Goal: Answer question/provide support: Share knowledge or assist other users

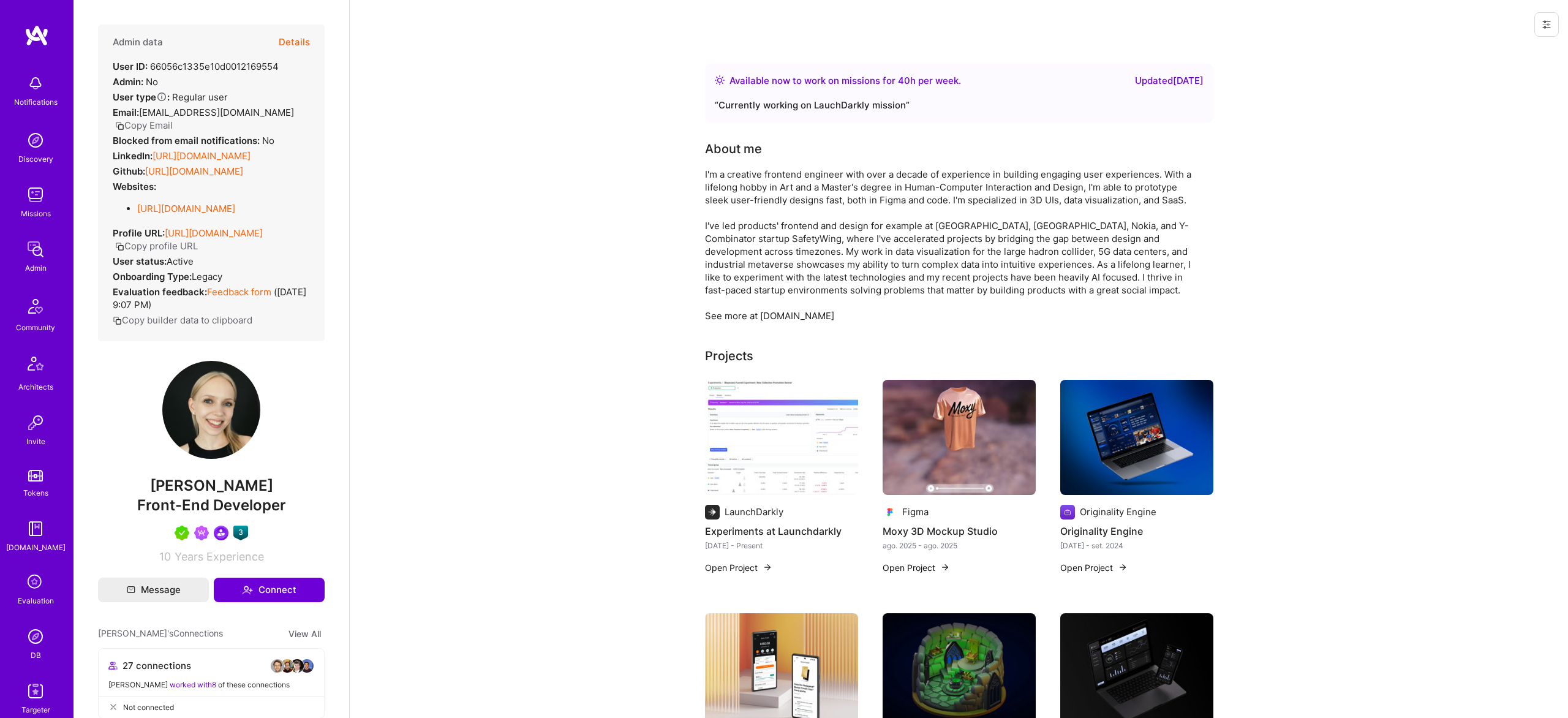
click at [306, 46] on button "Details" at bounding box center [293, 43] width 31 height 36
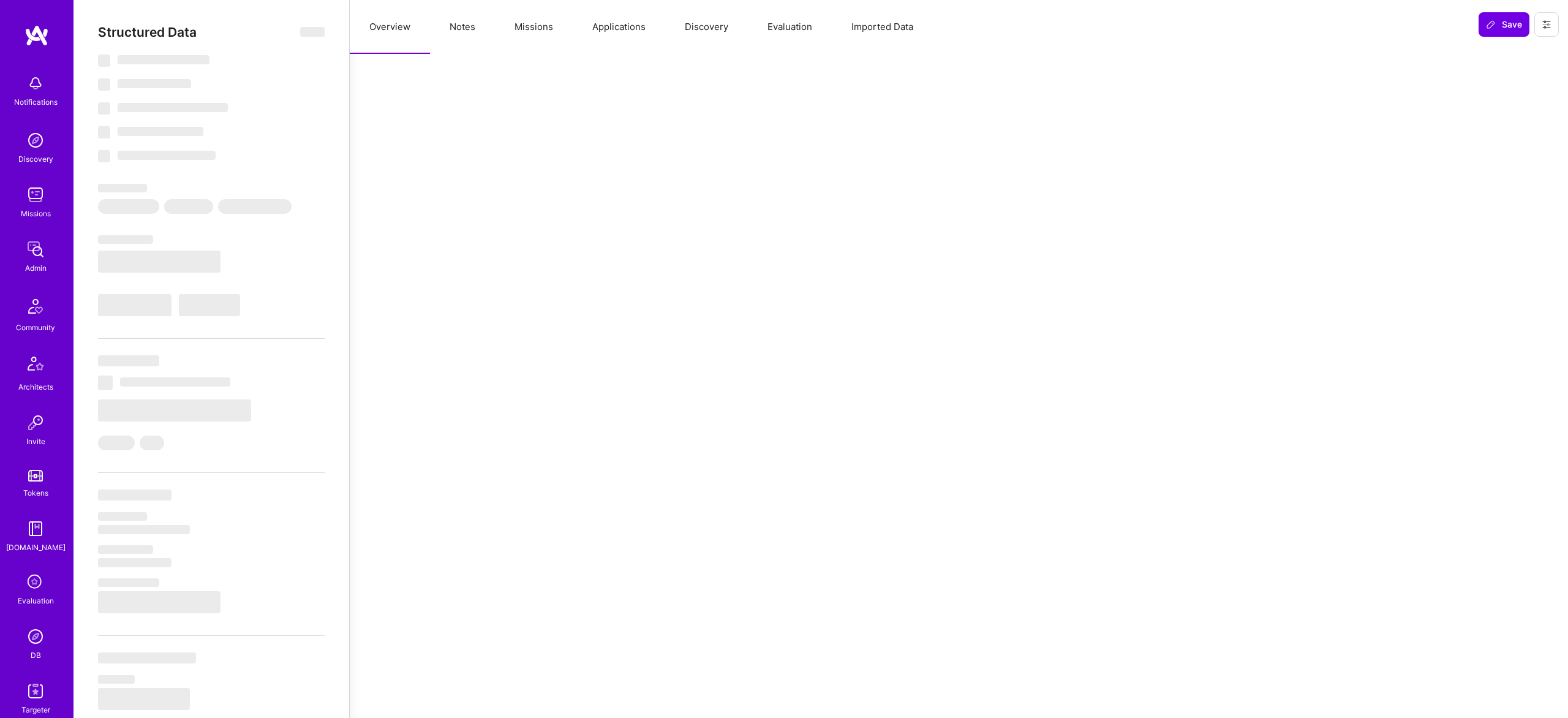
click at [521, 25] on button "Missions" at bounding box center [534, 27] width 78 height 54
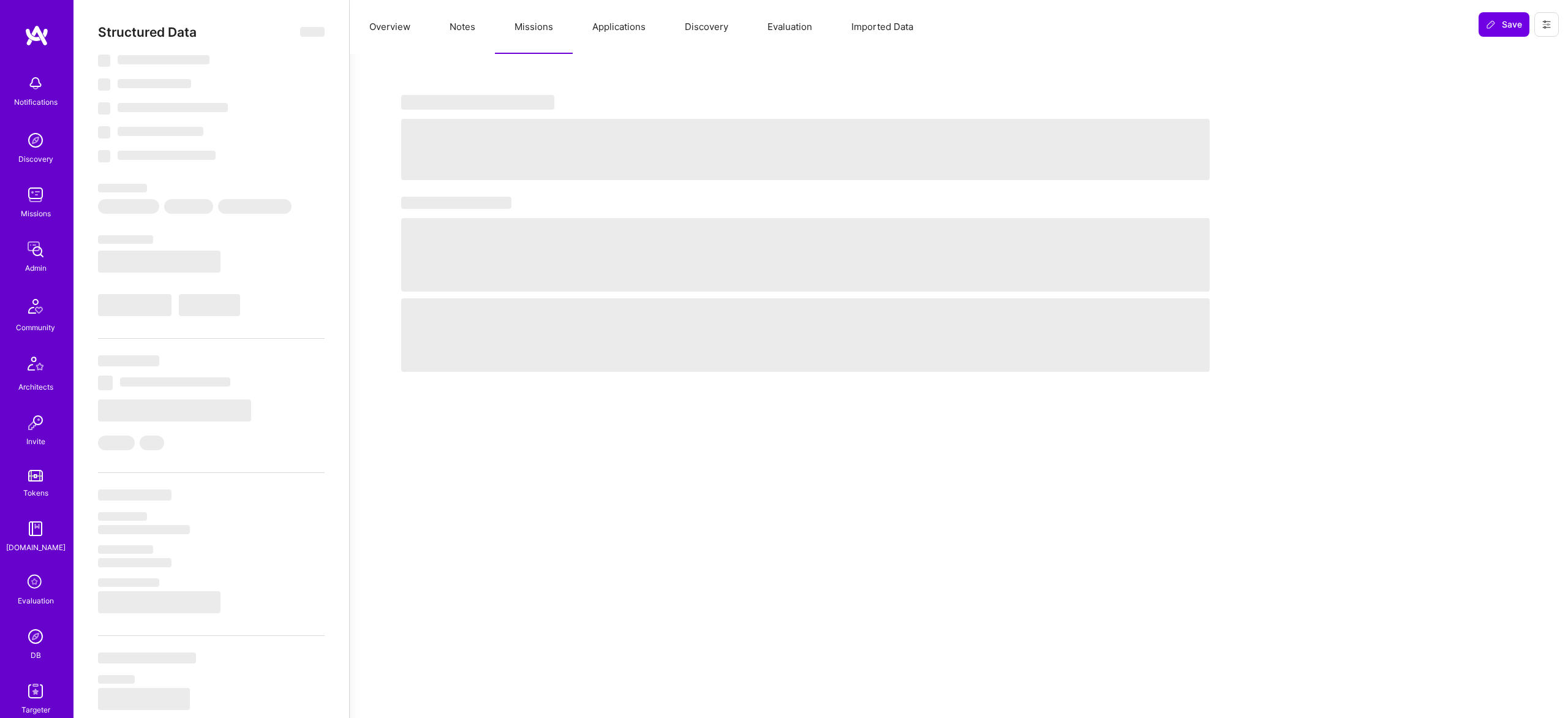
select select "Right Now"
select select "5"
select select "7"
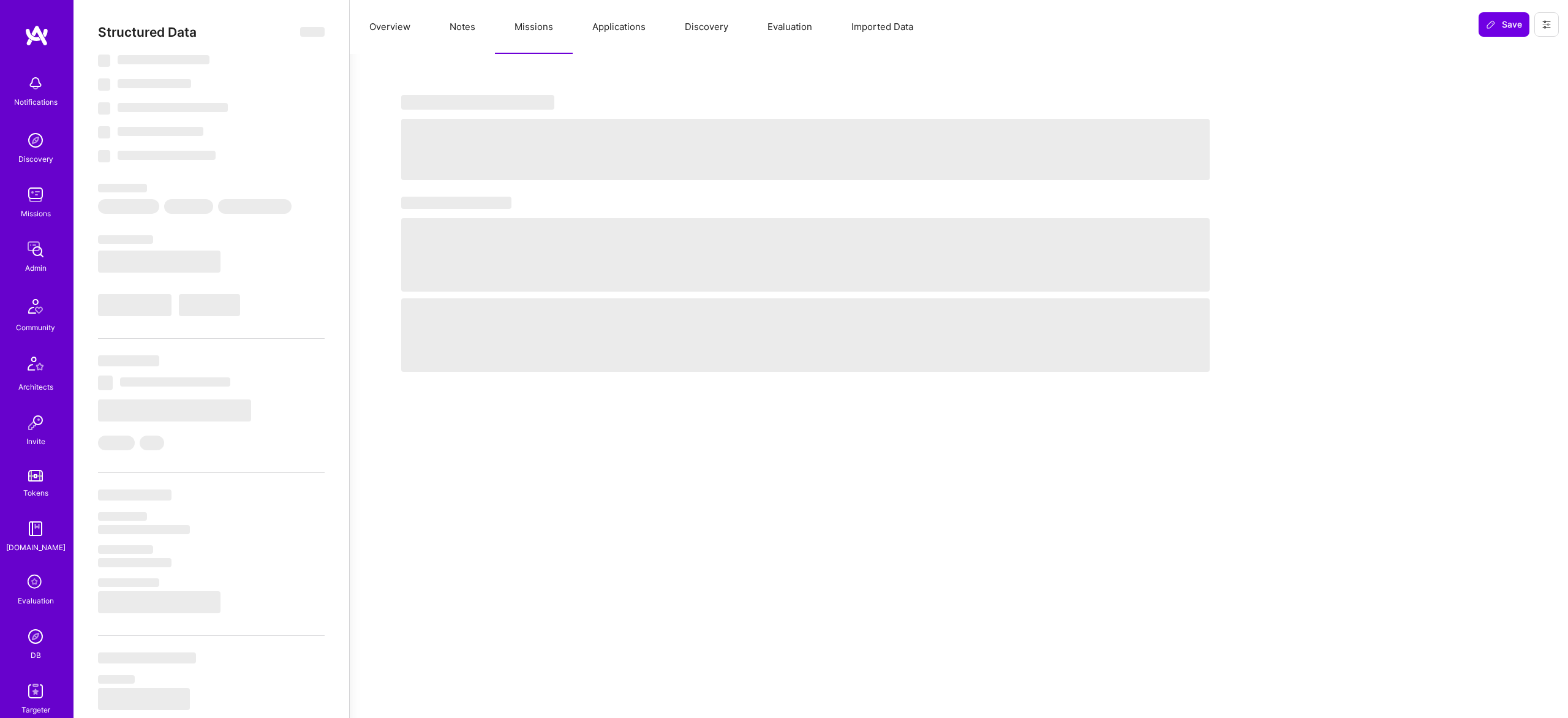
select select "US"
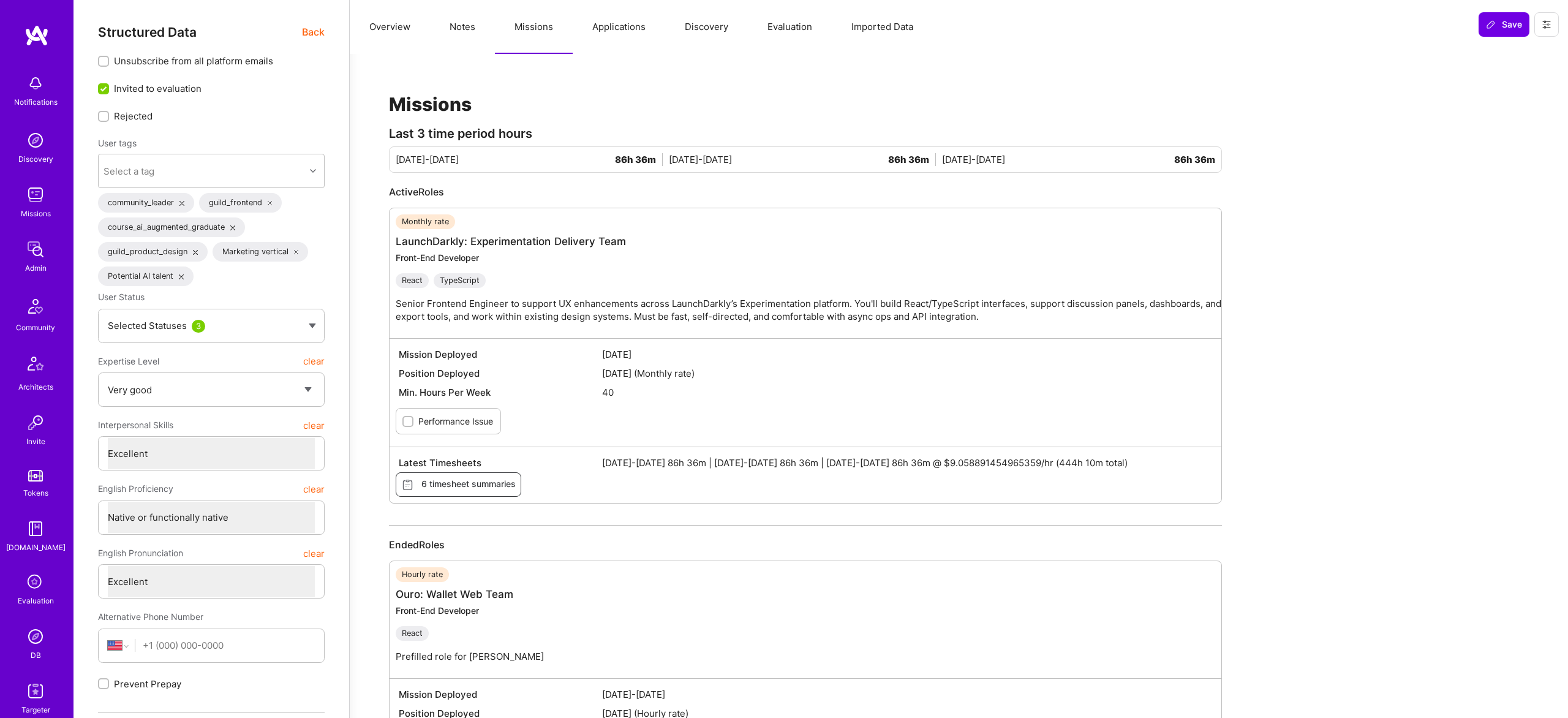
click at [313, 31] on span "Back" at bounding box center [313, 32] width 23 height 15
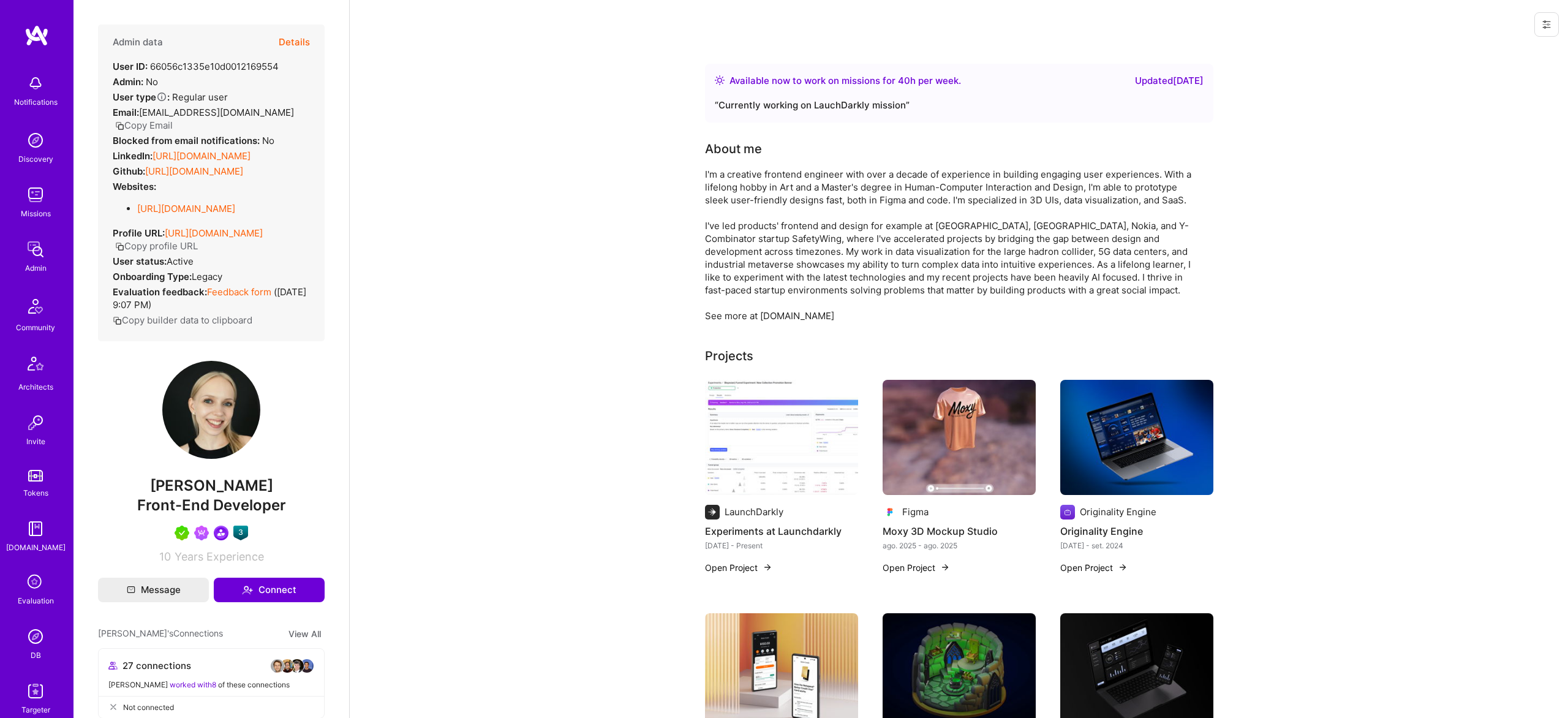
click at [38, 633] on img at bounding box center [35, 636] width 25 height 25
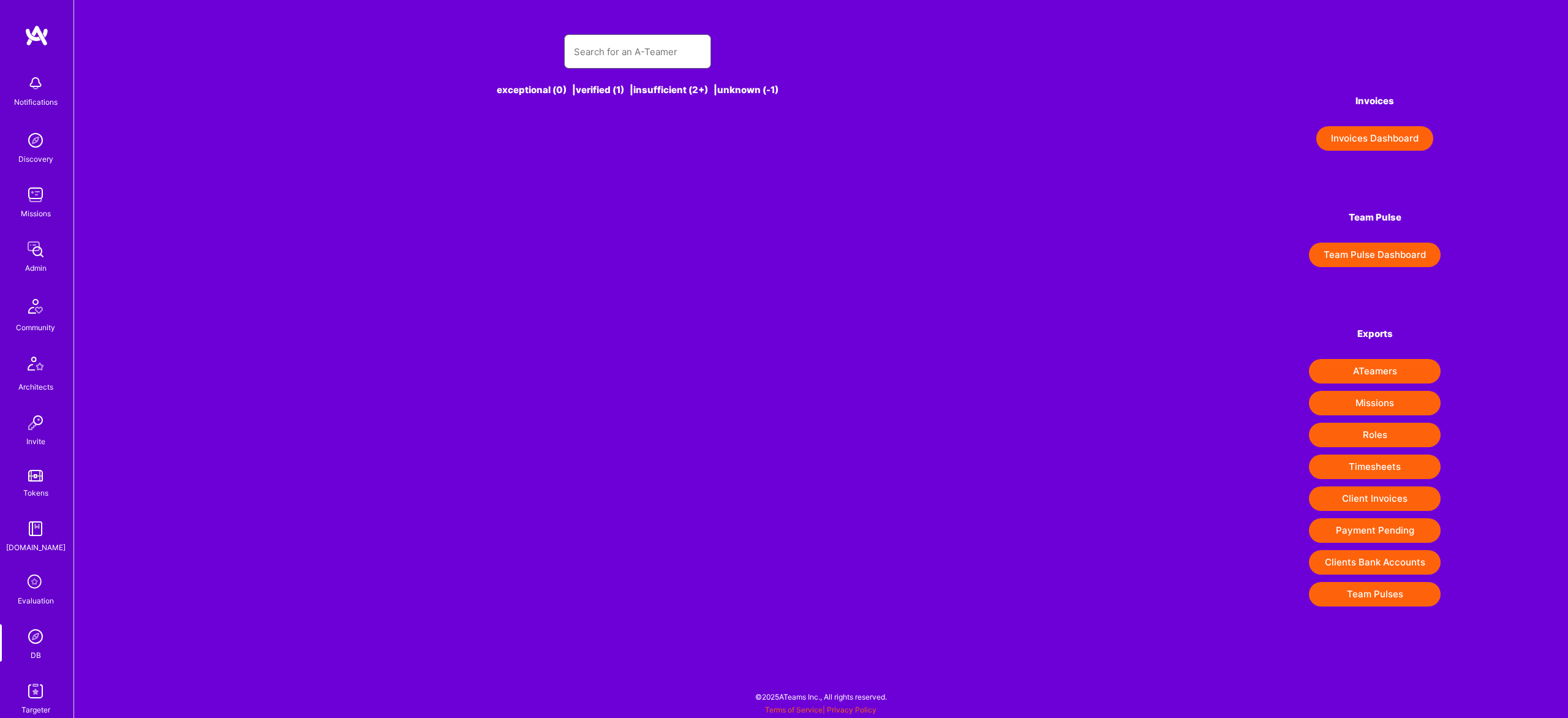
click at [632, 58] on input "text" at bounding box center [637, 51] width 127 height 31
type input "da"
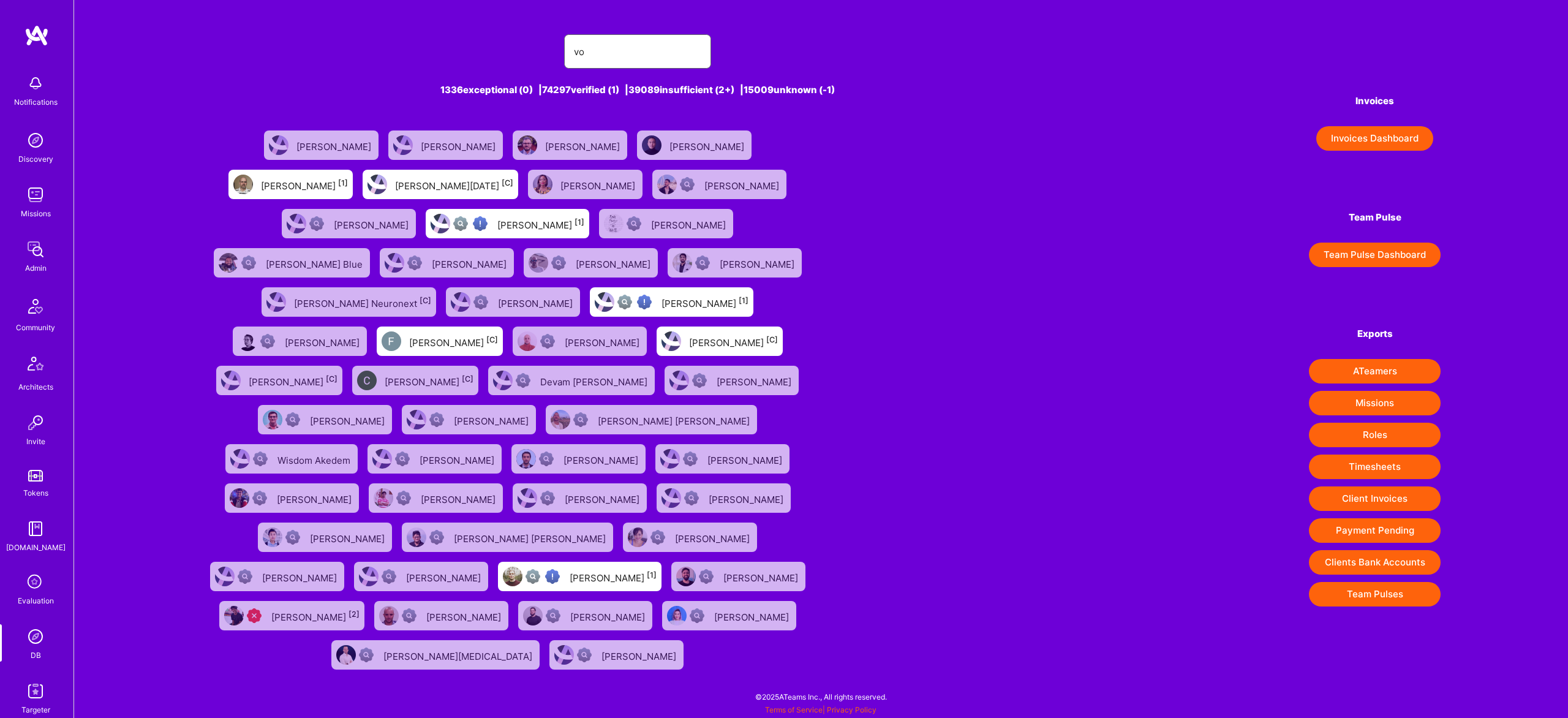
type input "v"
type input "david kiss"
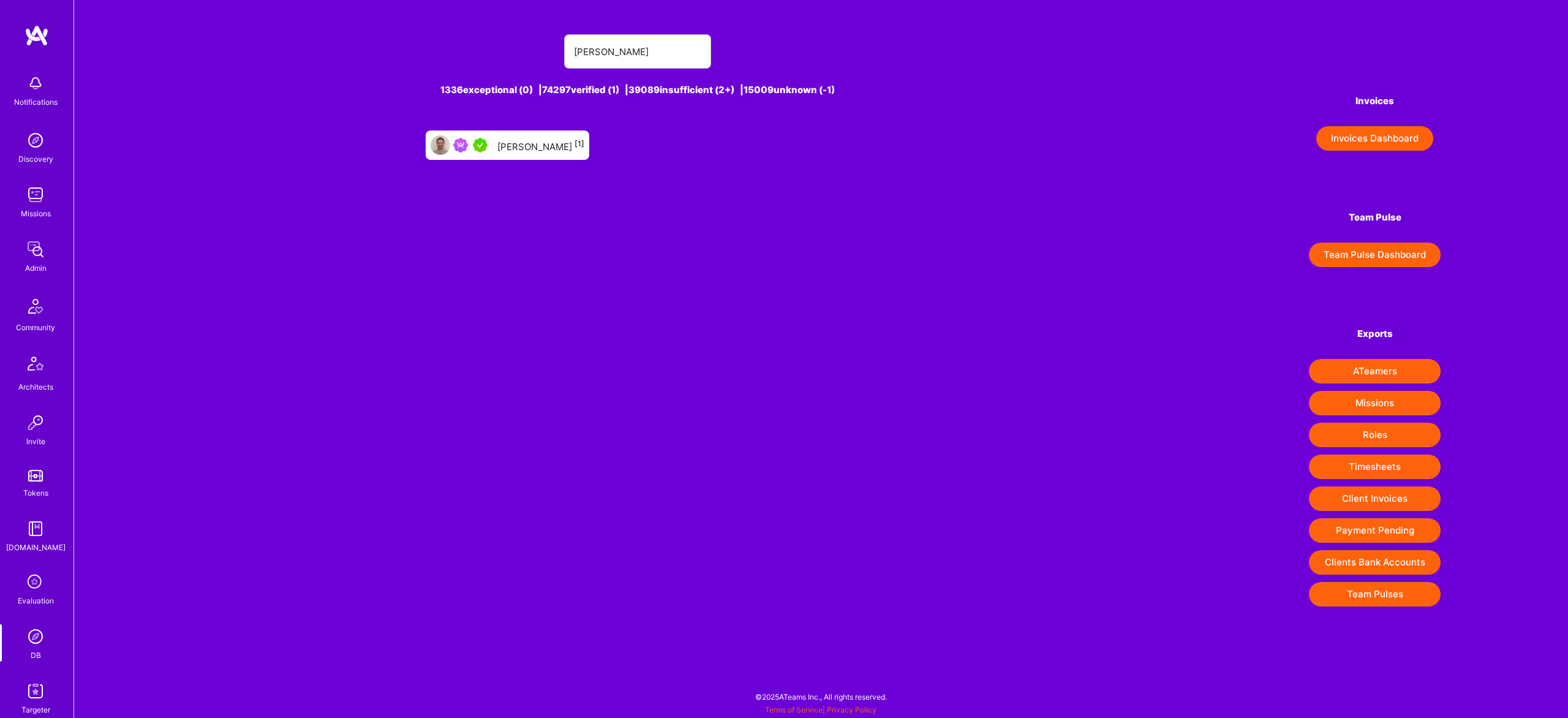
click at [544, 152] on div "David Kiss [1]" at bounding box center [541, 145] width 87 height 16
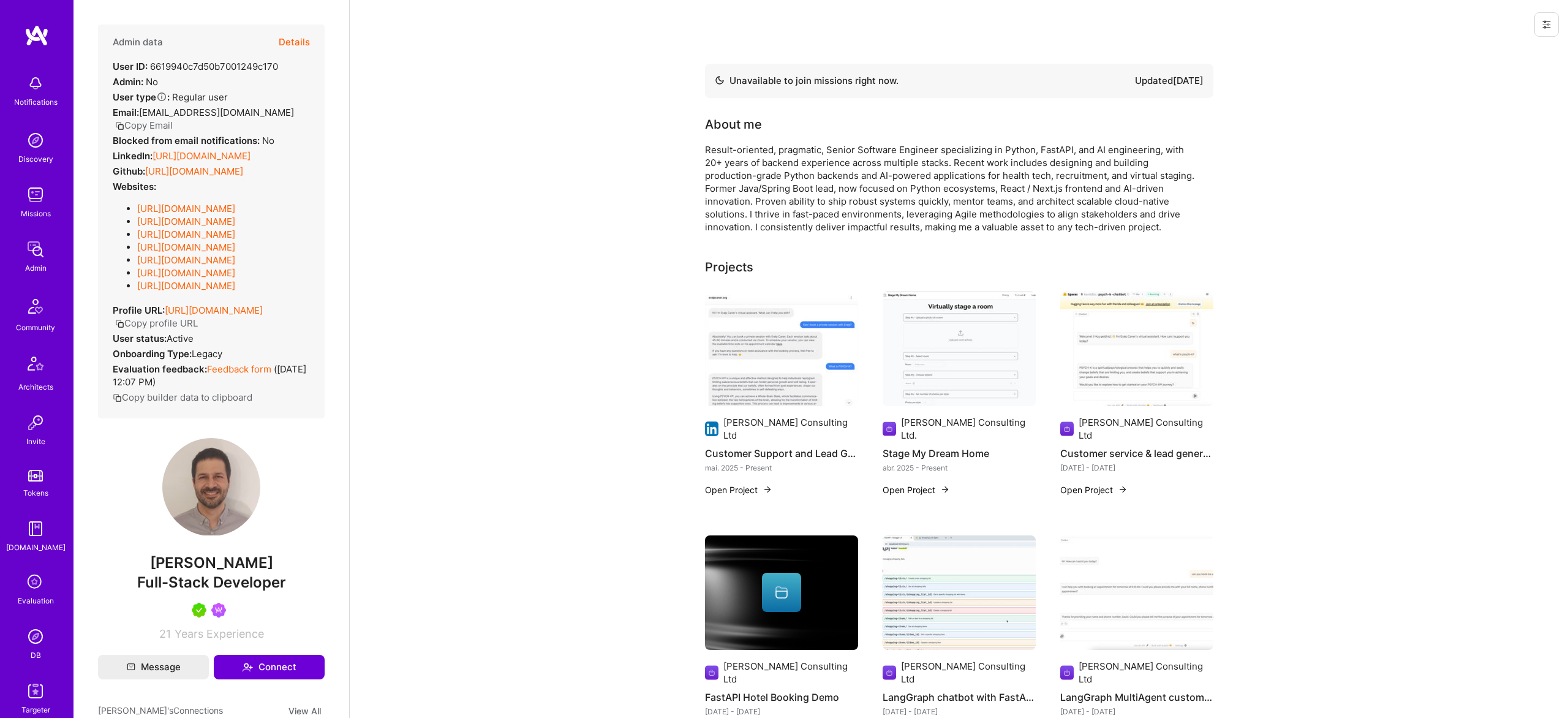
click at [286, 38] on button "Details" at bounding box center [293, 43] width 31 height 36
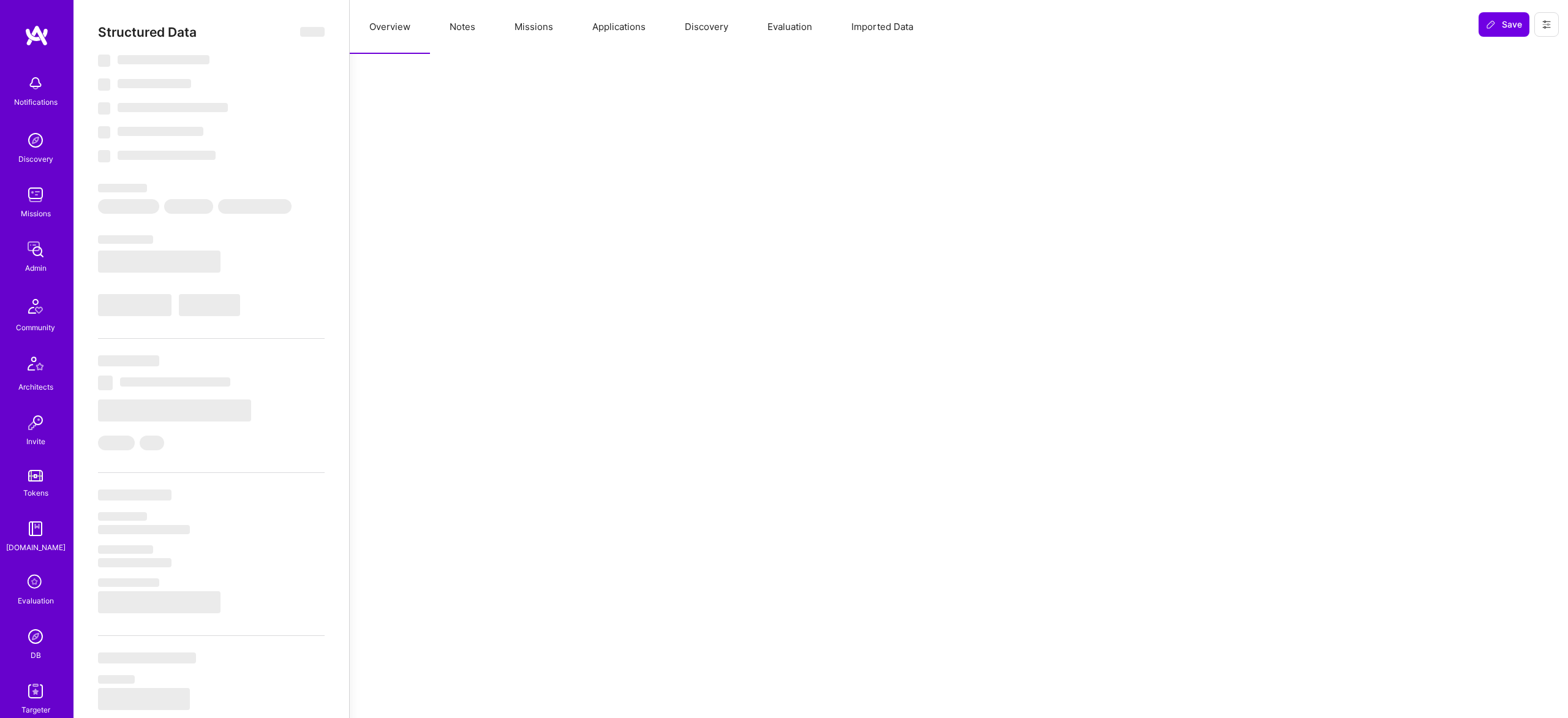
click at [543, 28] on button "Missions" at bounding box center [534, 27] width 78 height 54
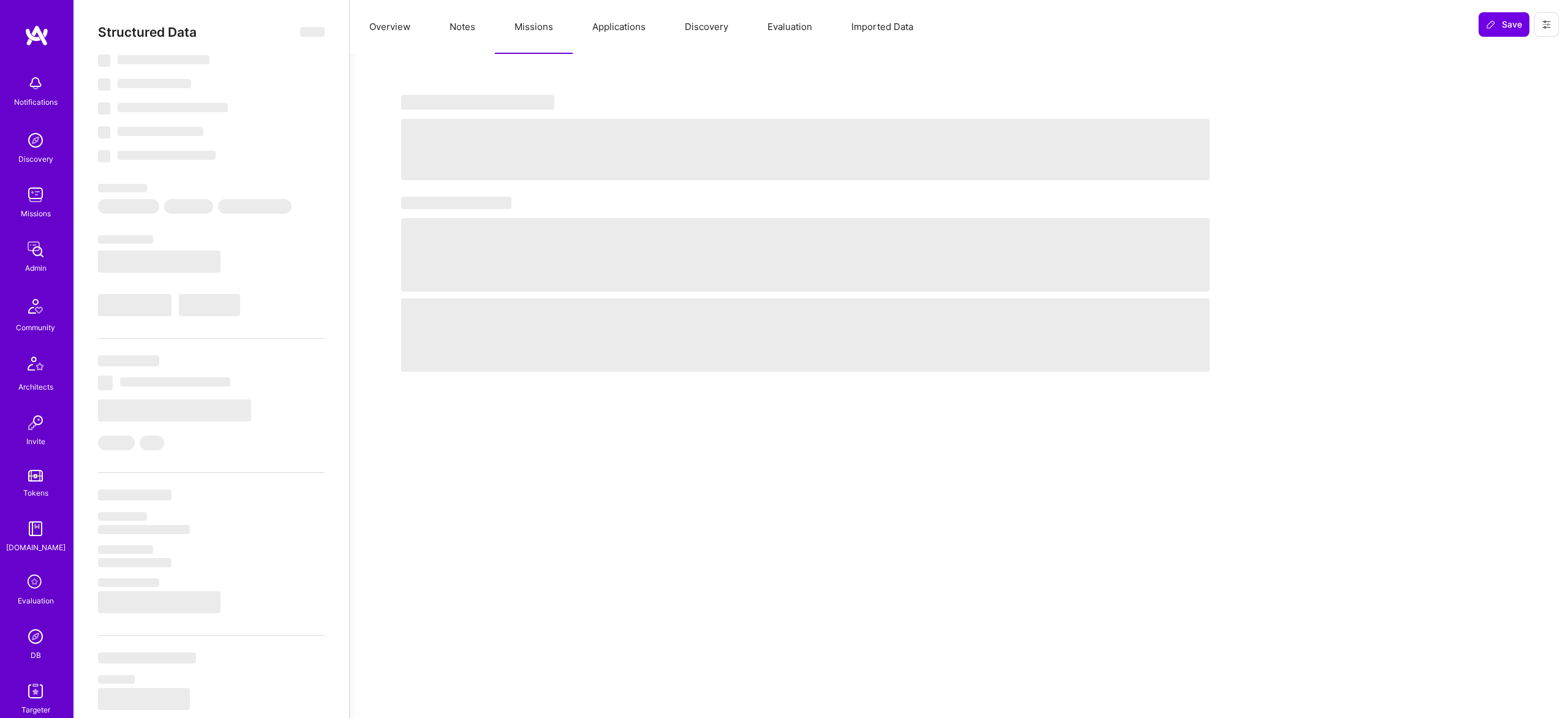
type textarea "x"
select select "Not Available"
select select "3 Months"
select select "5"
select select "7"
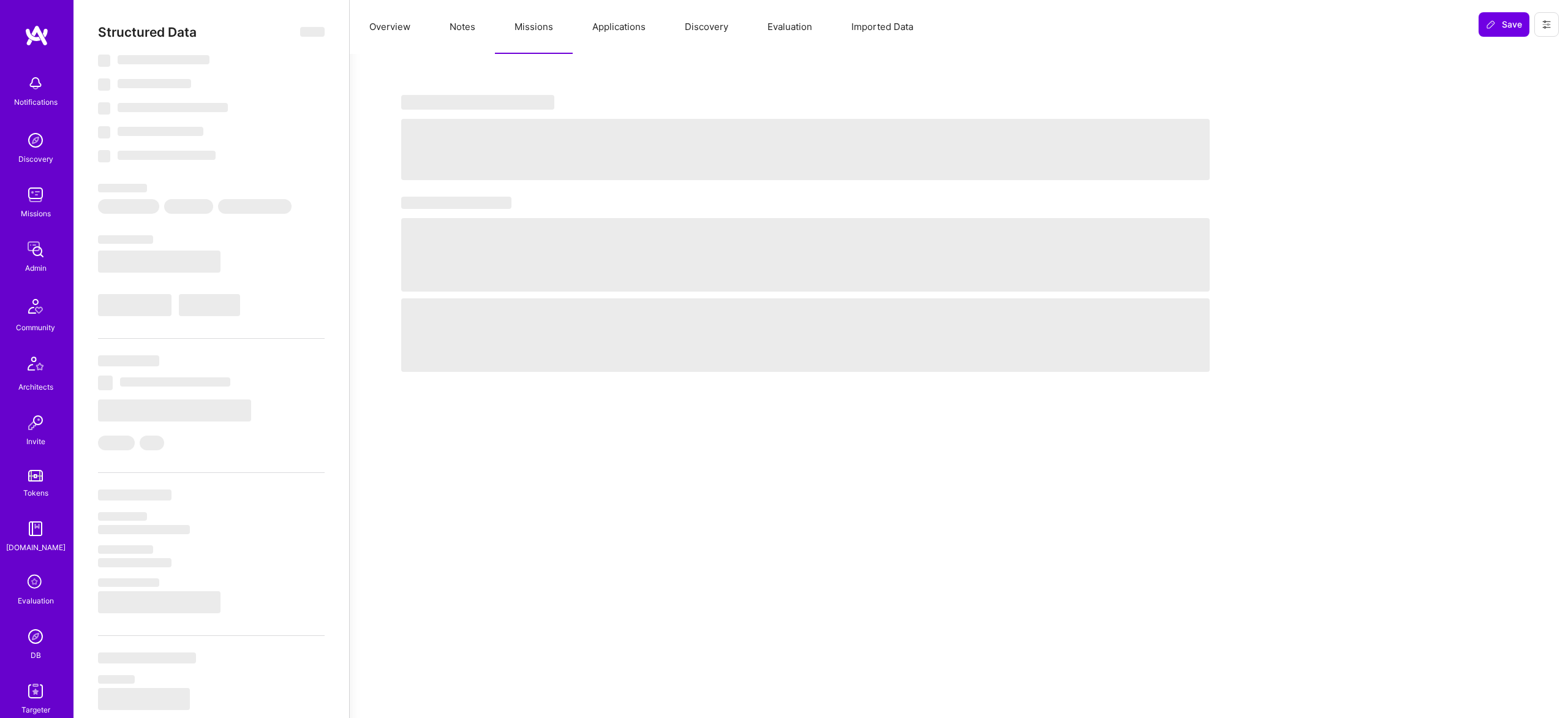
select select "7"
select select "CA"
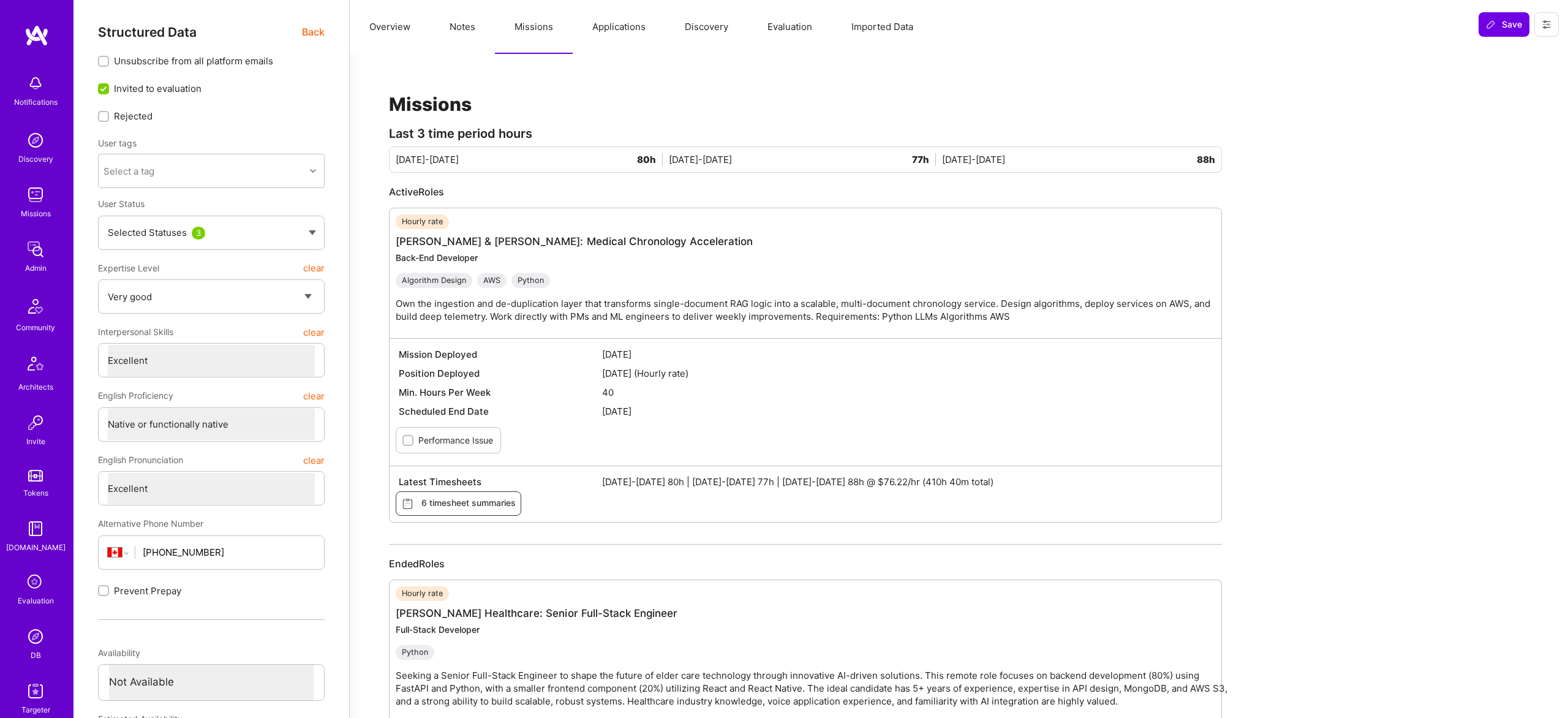
click at [27, 241] on img at bounding box center [35, 249] width 25 height 25
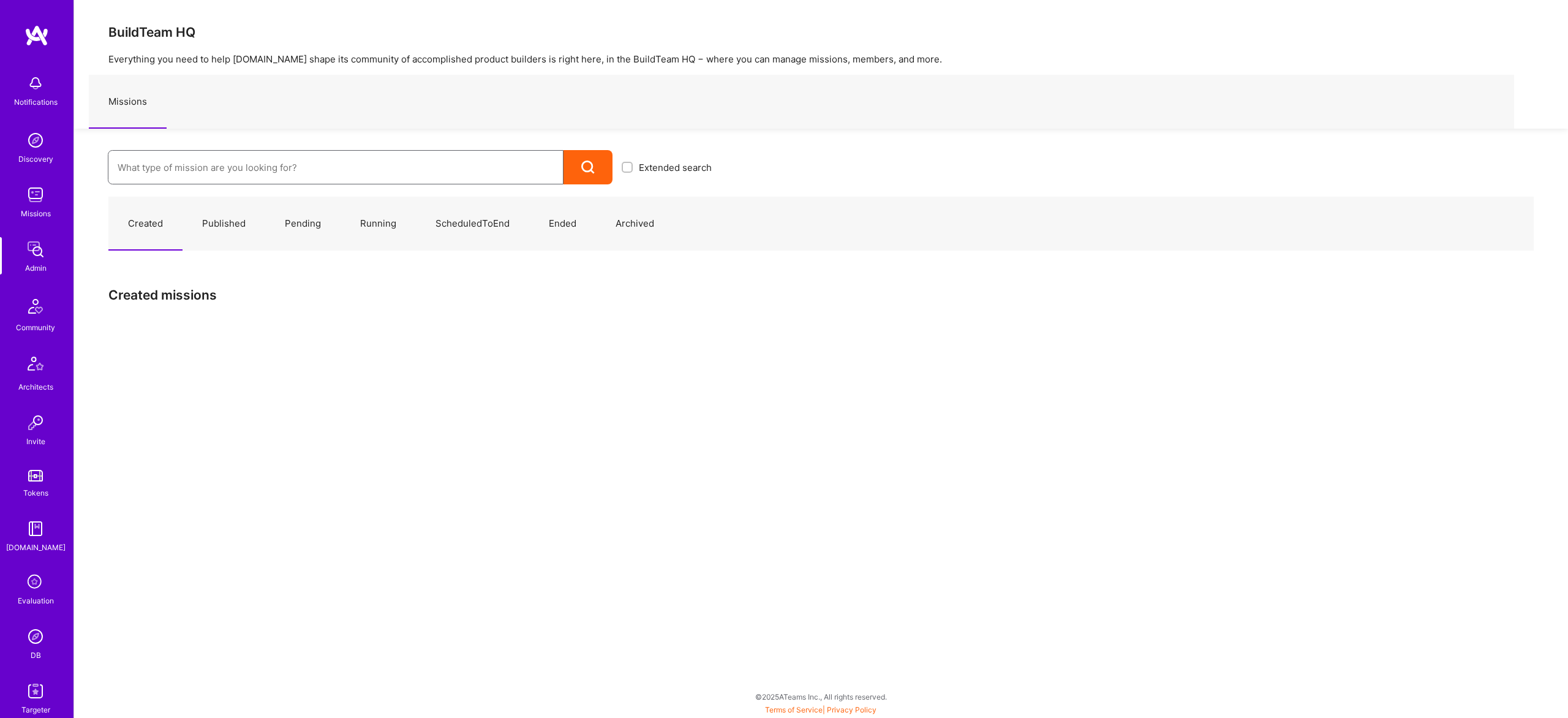
click at [197, 168] on input at bounding box center [335, 167] width 436 height 31
type input "anyteam"
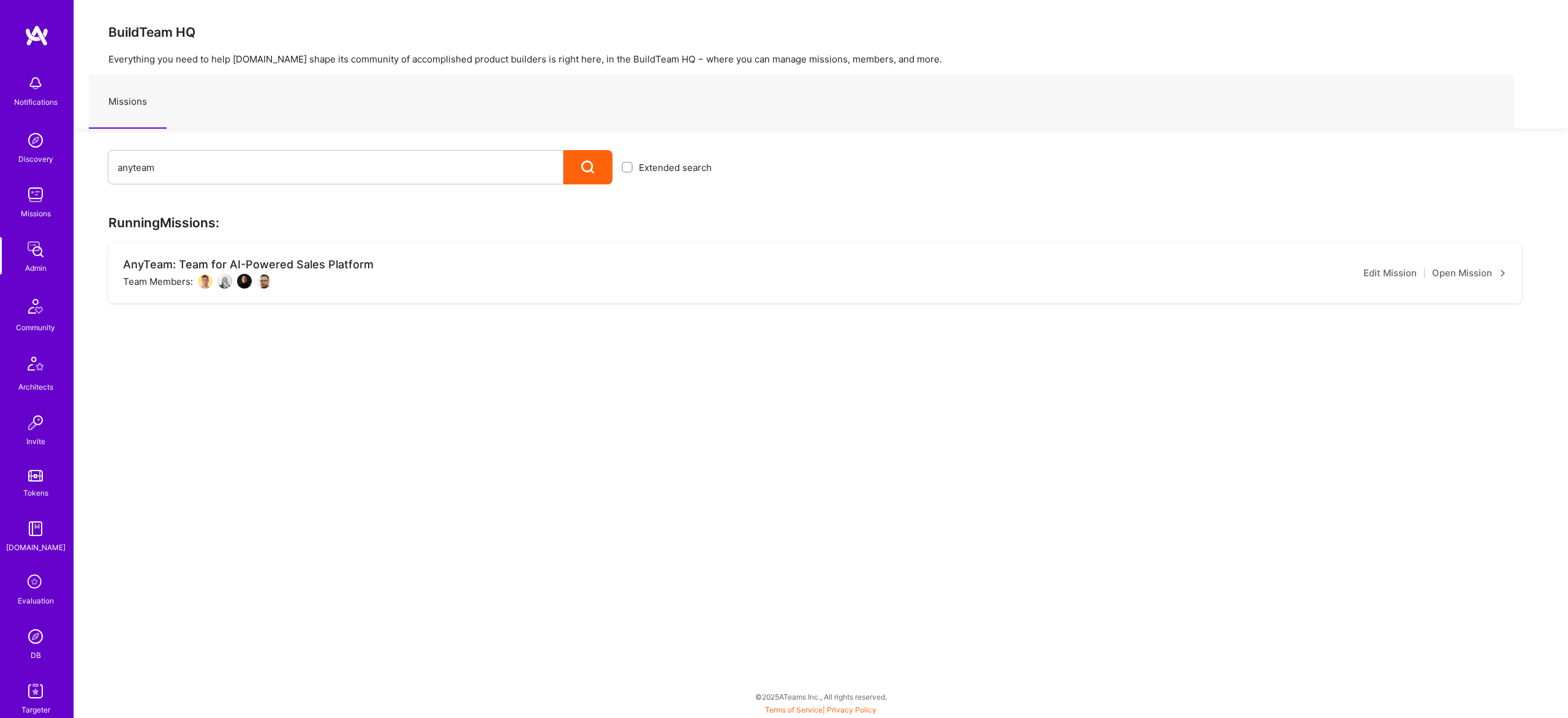
click at [1471, 271] on link "Open Mission" at bounding box center [1470, 272] width 75 height 15
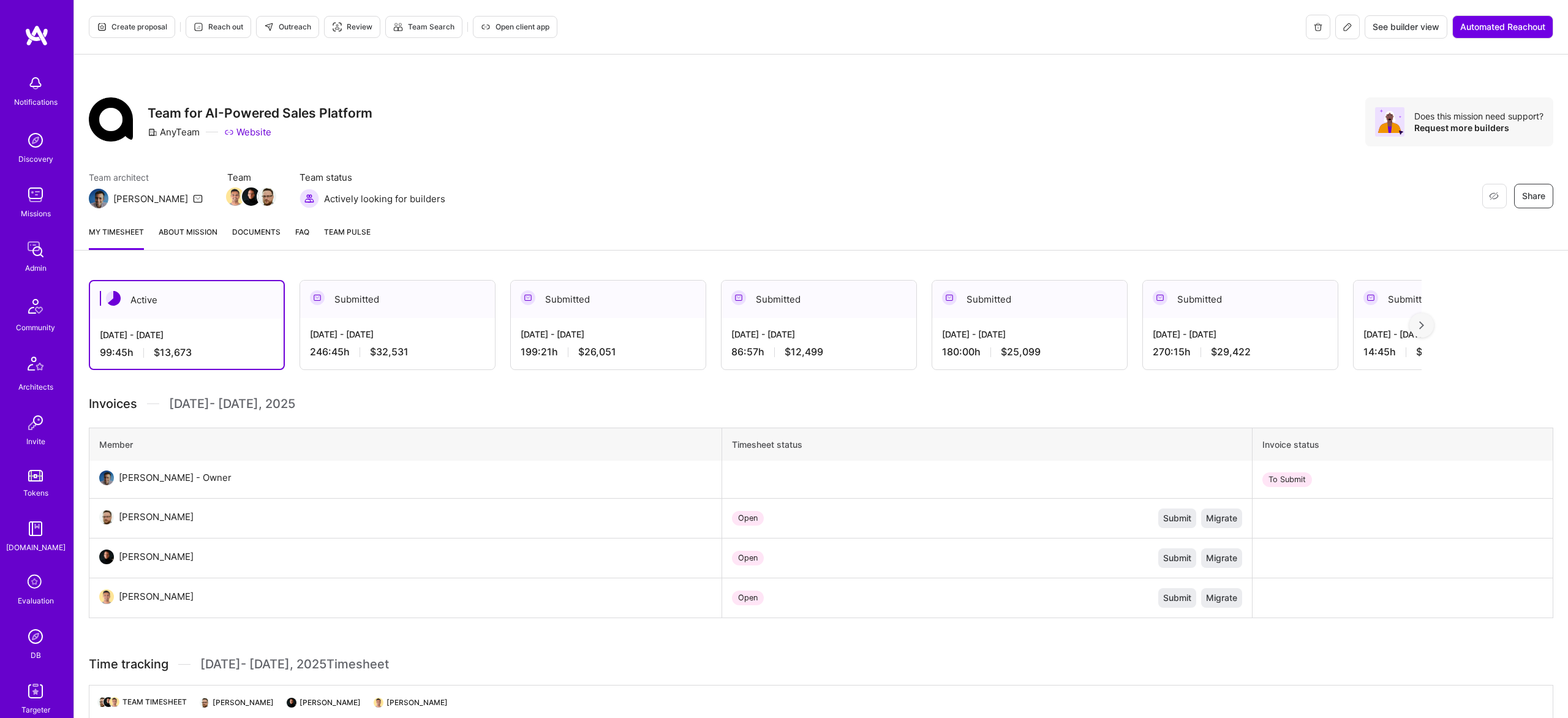
click at [177, 234] on link "About Mission" at bounding box center [188, 238] width 59 height 25
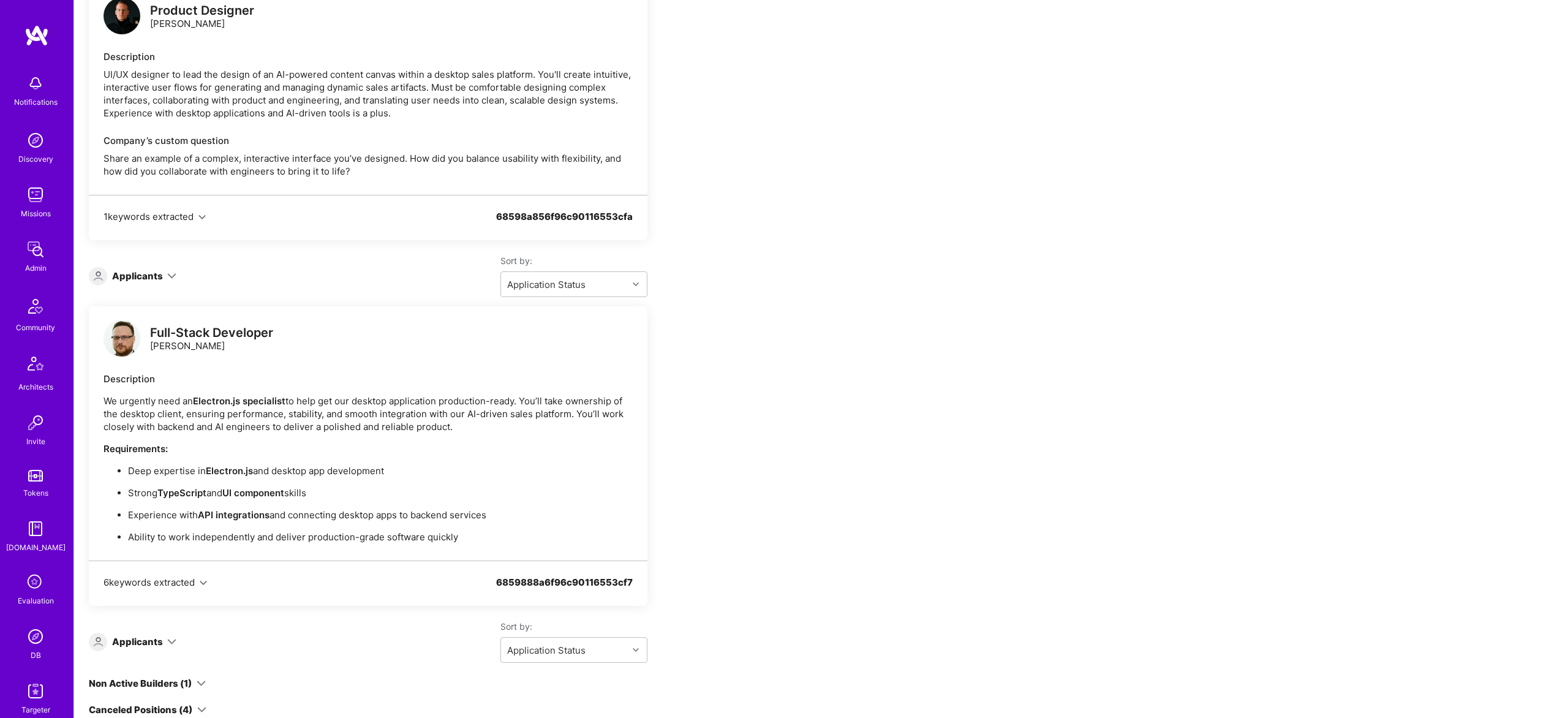
scroll to position [3220, 0]
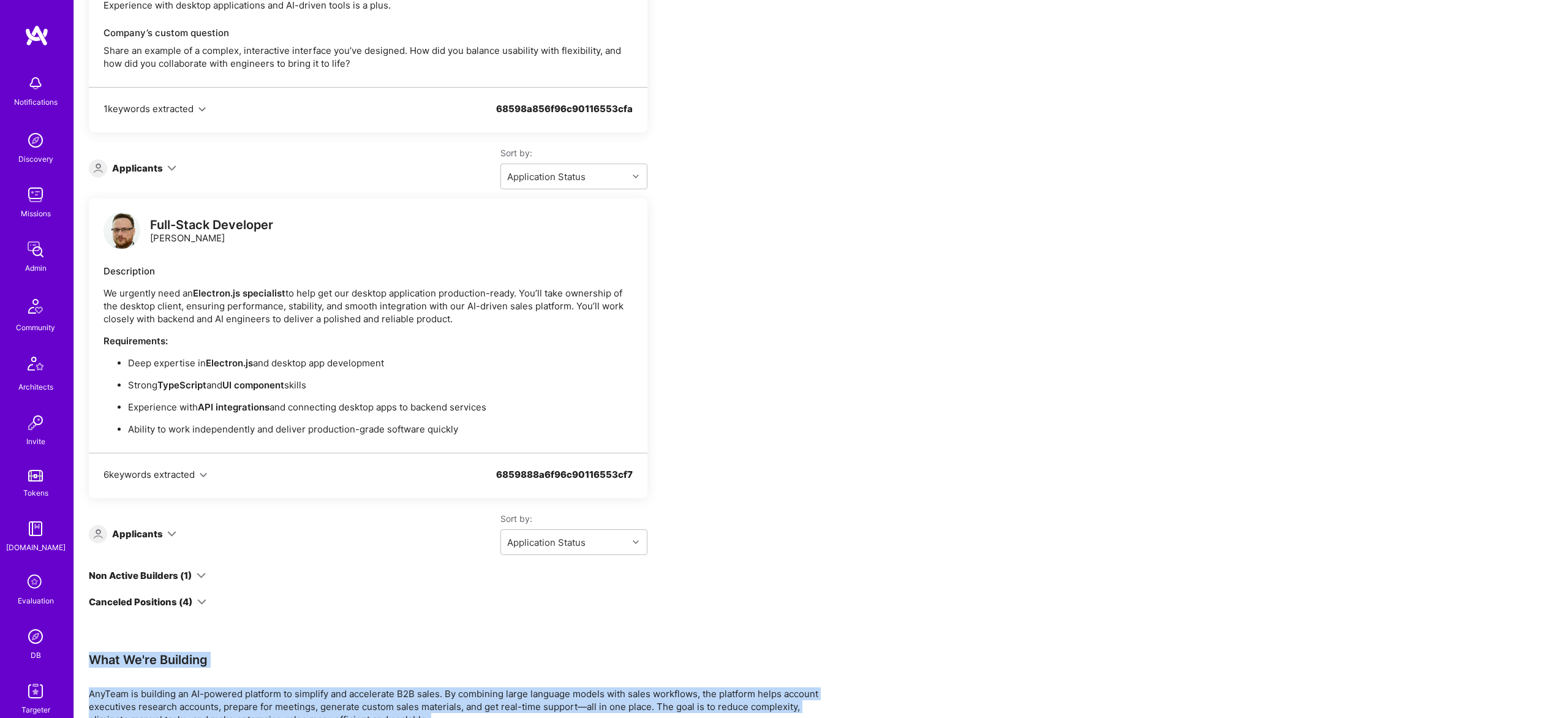
drag, startPoint x: 653, startPoint y: 678, endPoint x: 151, endPoint y: 523, distance: 525.4
copy div "What We're Building AnyTeam is building an AI-powered platform to simplify and …"
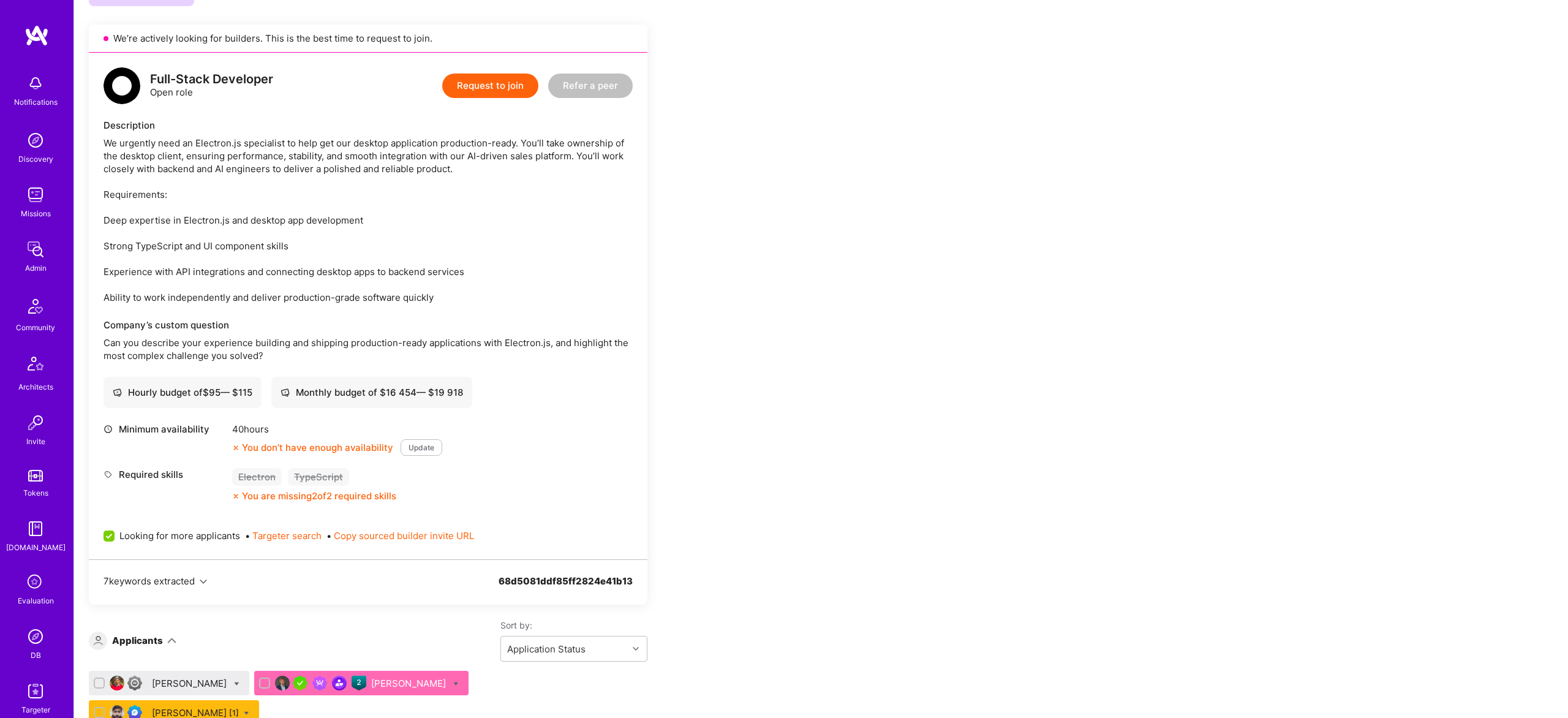
scroll to position [1847, 0]
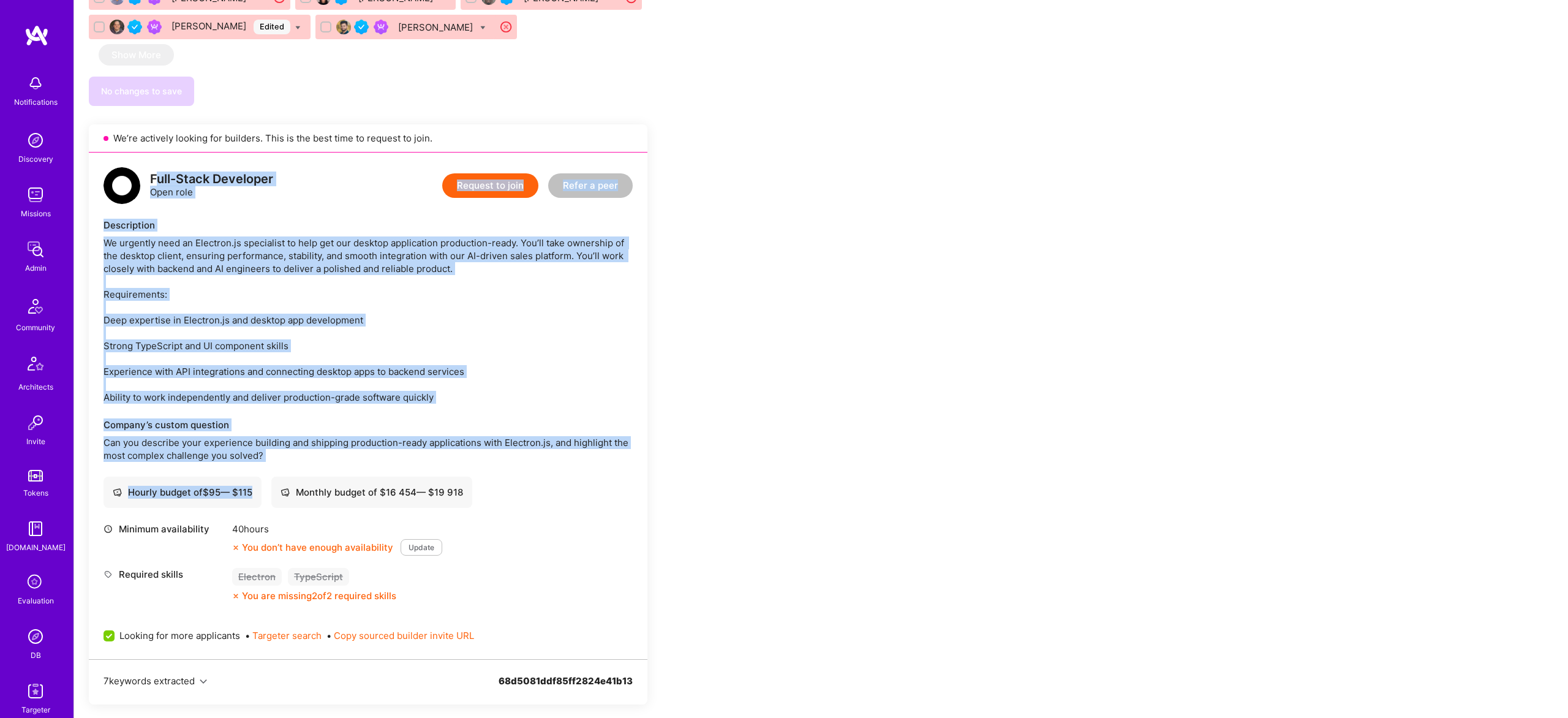
drag, startPoint x: 293, startPoint y: 373, endPoint x: 154, endPoint y: 86, distance: 318.9
click at [154, 152] on div "Full-Stack Developer Open role Request to join Refer a peer Description We urge…" at bounding box center [368, 406] width 559 height 507
drag, startPoint x: 149, startPoint y: 86, endPoint x: 348, endPoint y: 365, distance: 342.7
click at [347, 366] on div "Full-Stack Developer Open role Request to join Refer a peer Description We urge…" at bounding box center [368, 406] width 559 height 507
copy div "Full-Stack Developer Open role Request to join Refer a peer Description We urge…"
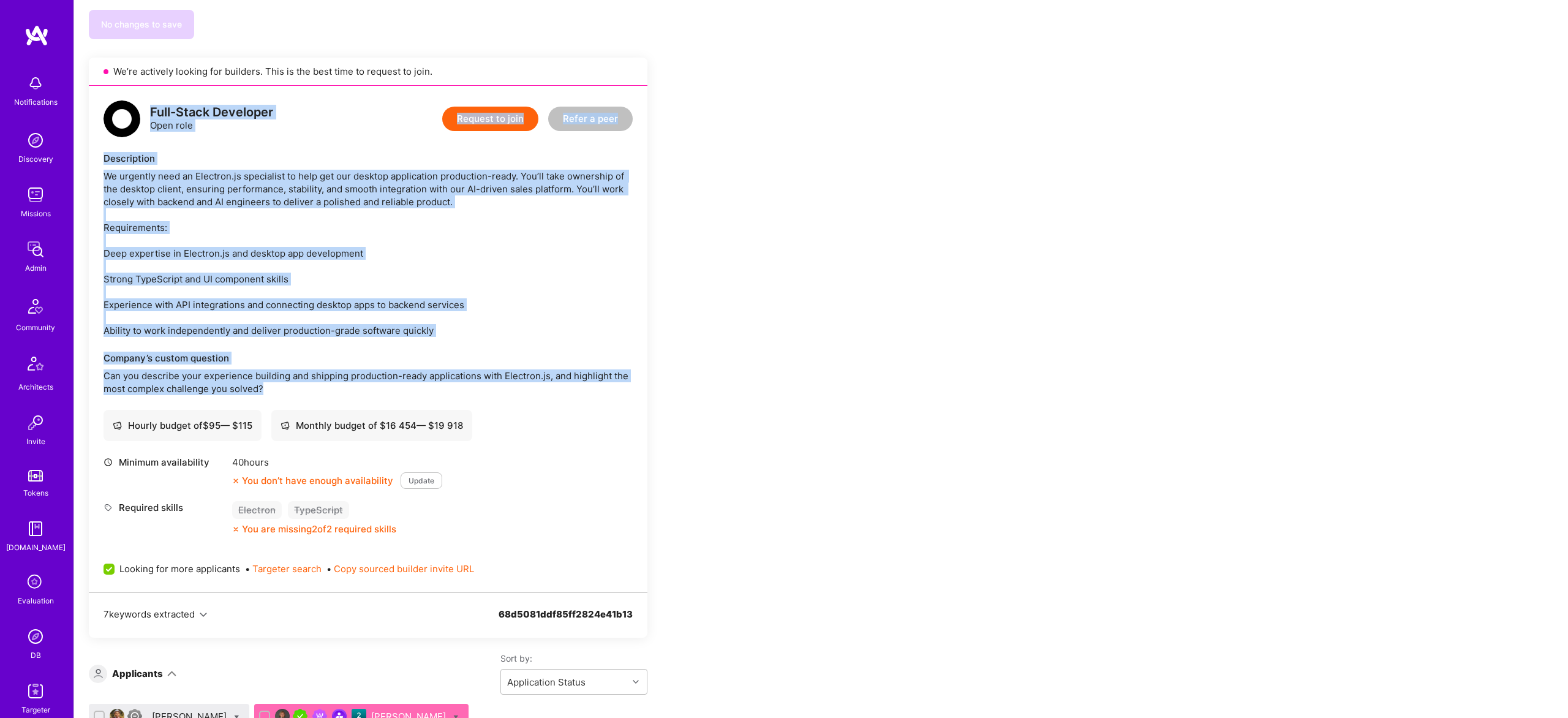
scroll to position [1929, 0]
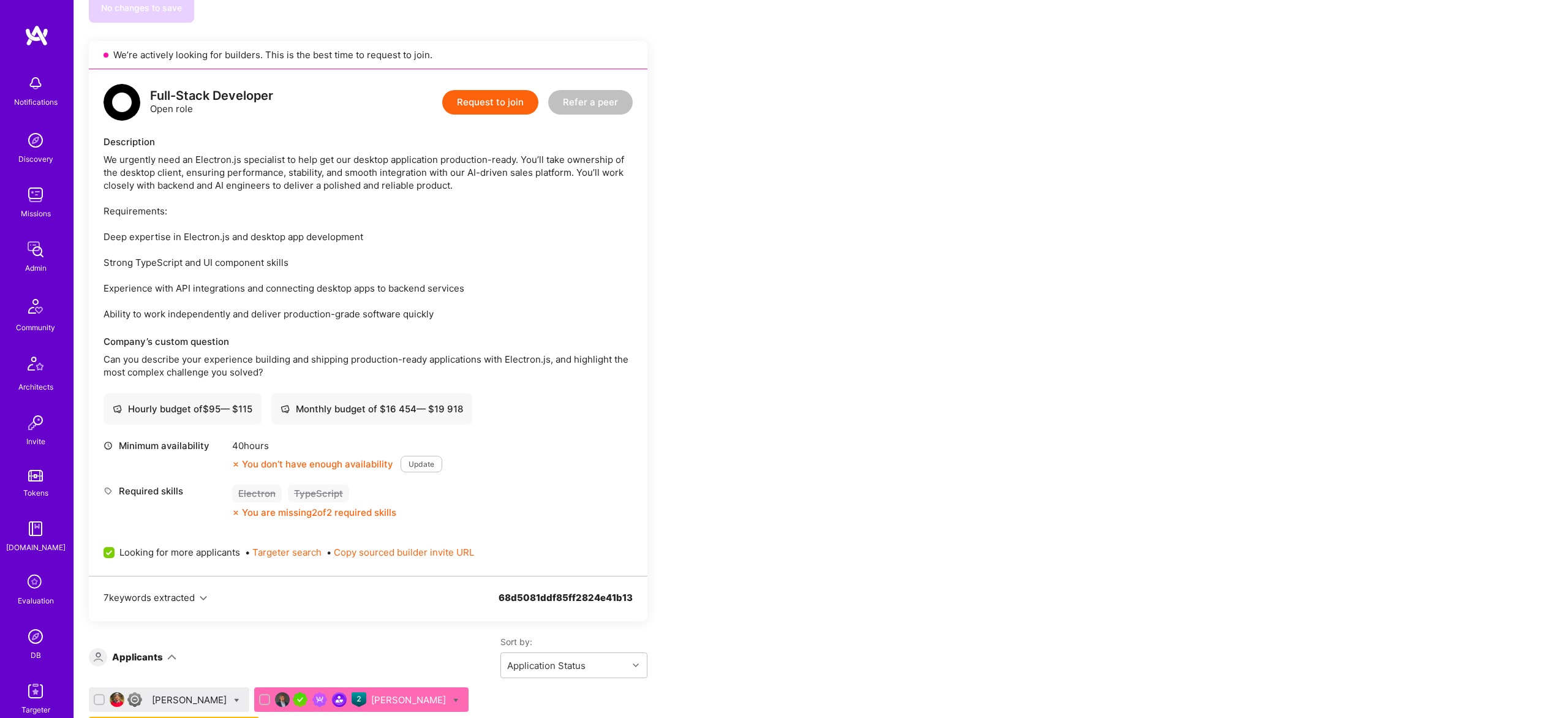
click at [128, 394] on div "Hourly budget of $ 95 — $ 115" at bounding box center [182, 409] width 158 height 31
drag, startPoint x: 128, startPoint y: 321, endPoint x: 455, endPoint y: 328, distance: 327.1
click at [455, 394] on div "Hourly budget of $ 95 — $ 115 Monthly budget of $ 16 454 — $ 19 918" at bounding box center [368, 409] width 529 height 31
copy div "Hourly budget of $ 95 — $ 115 Monthly budget of $ 16 454 — $ 19 918"
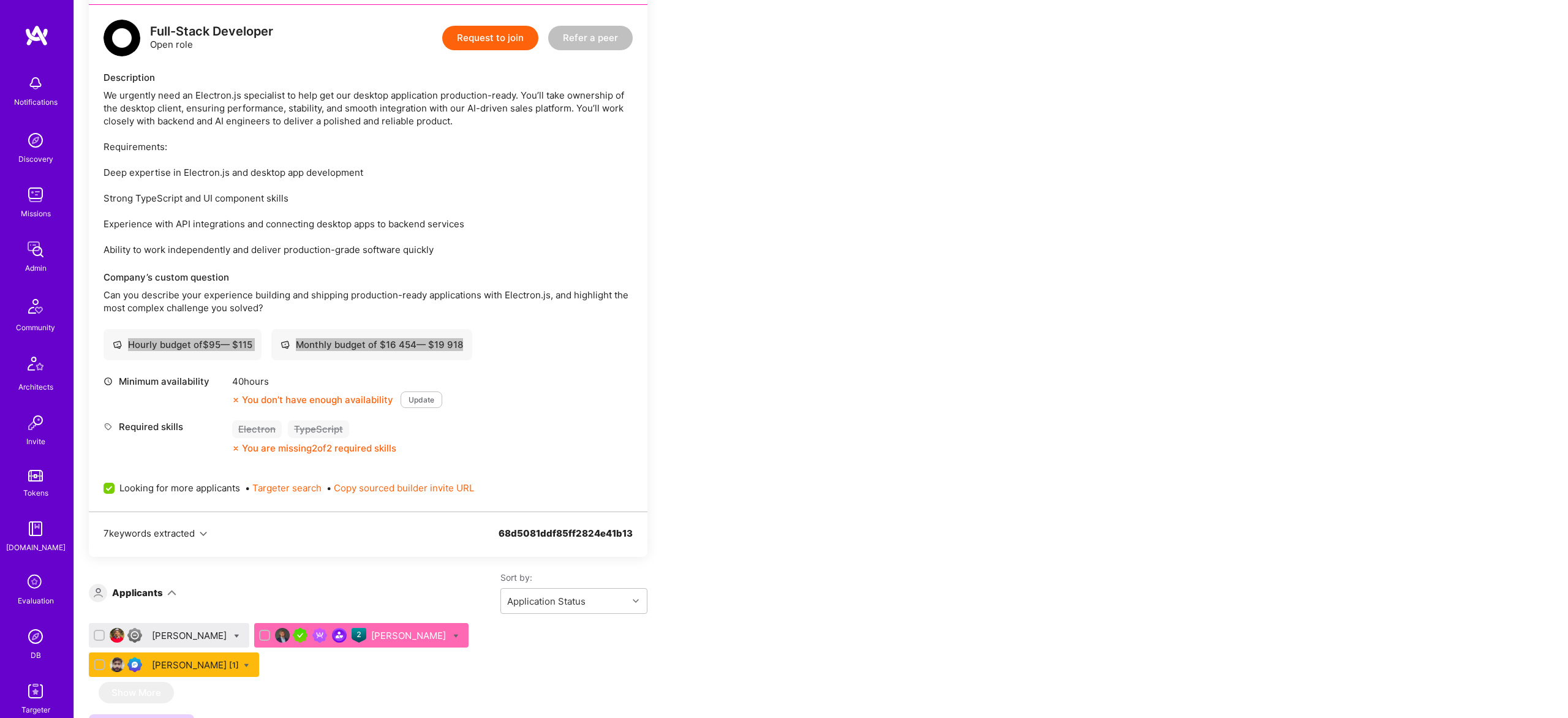
scroll to position [2002, 0]
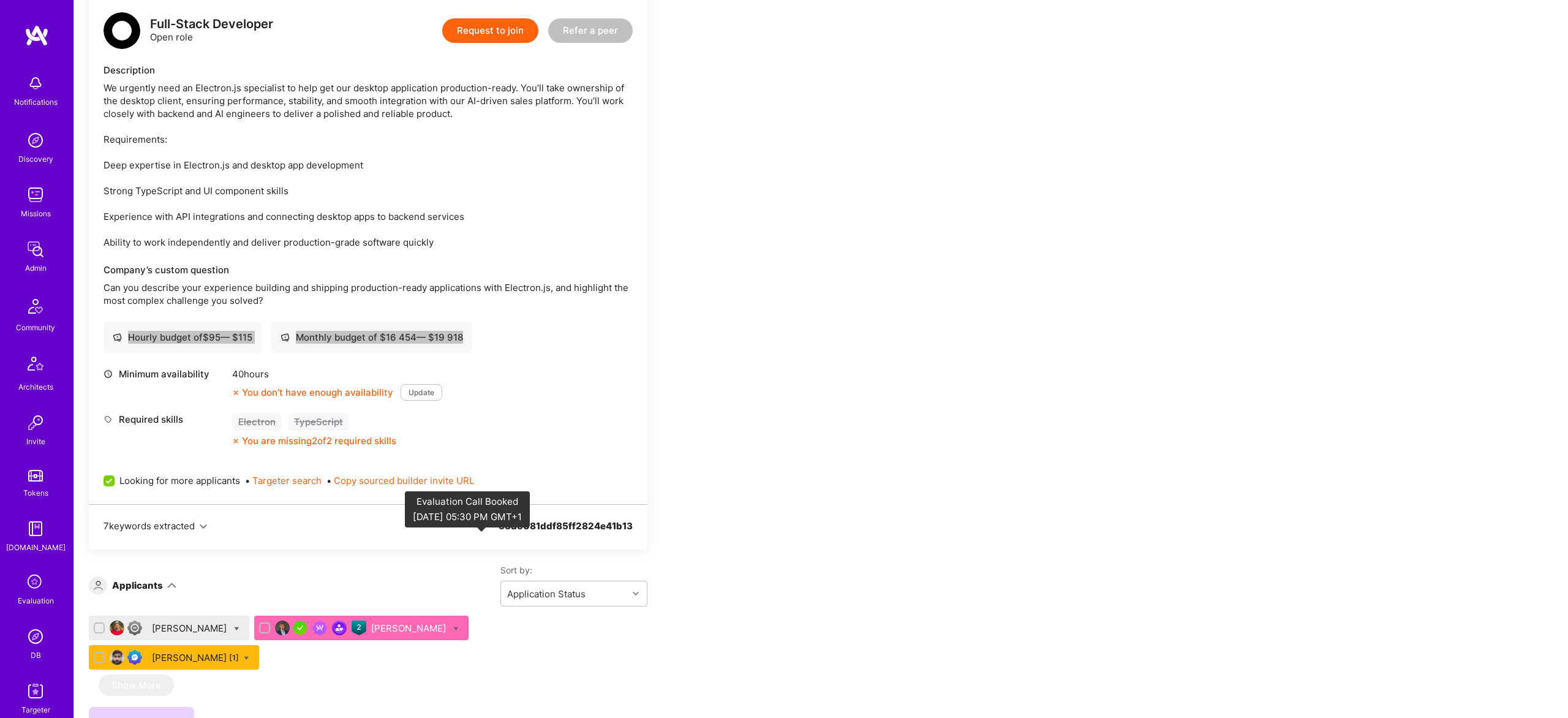
click at [142, 650] on img at bounding box center [134, 657] width 15 height 15
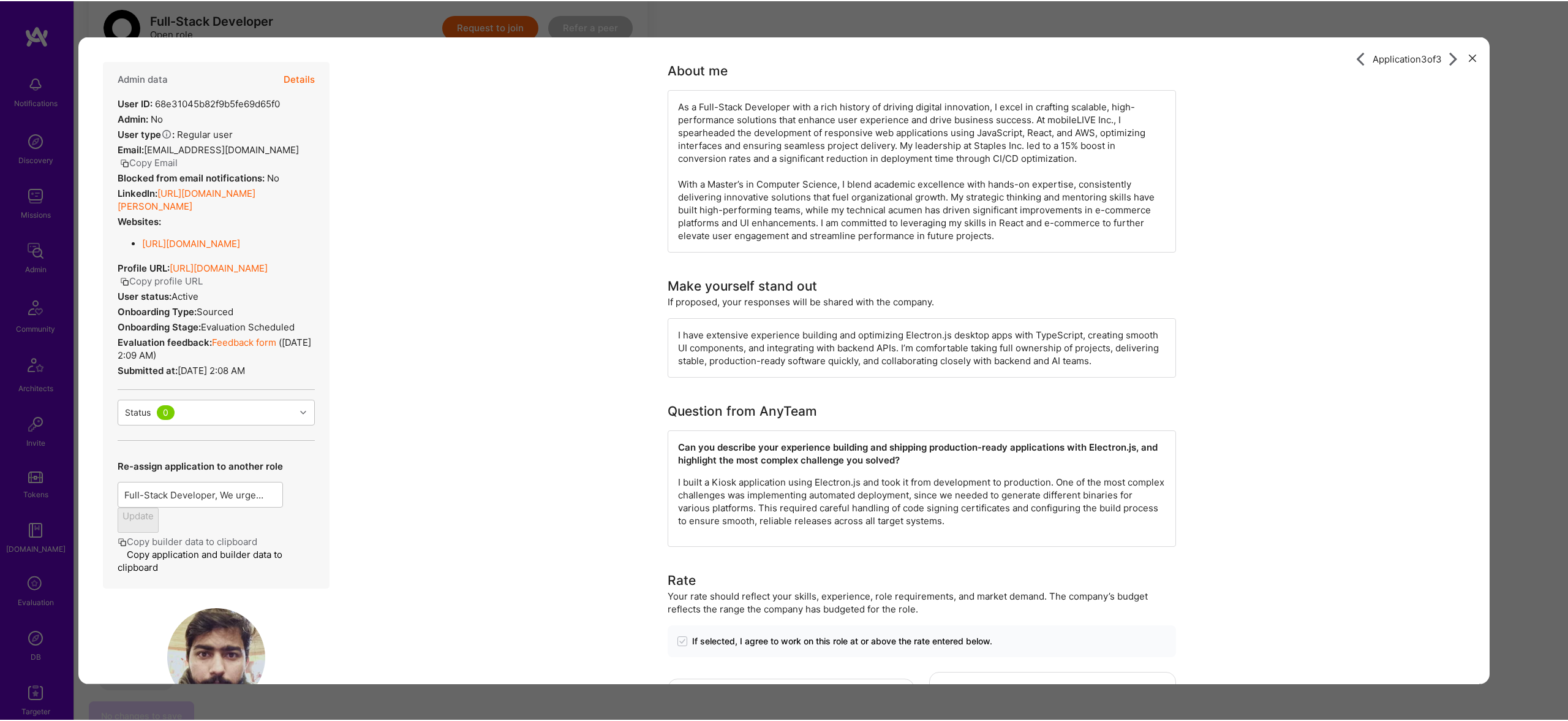
scroll to position [1998, 0]
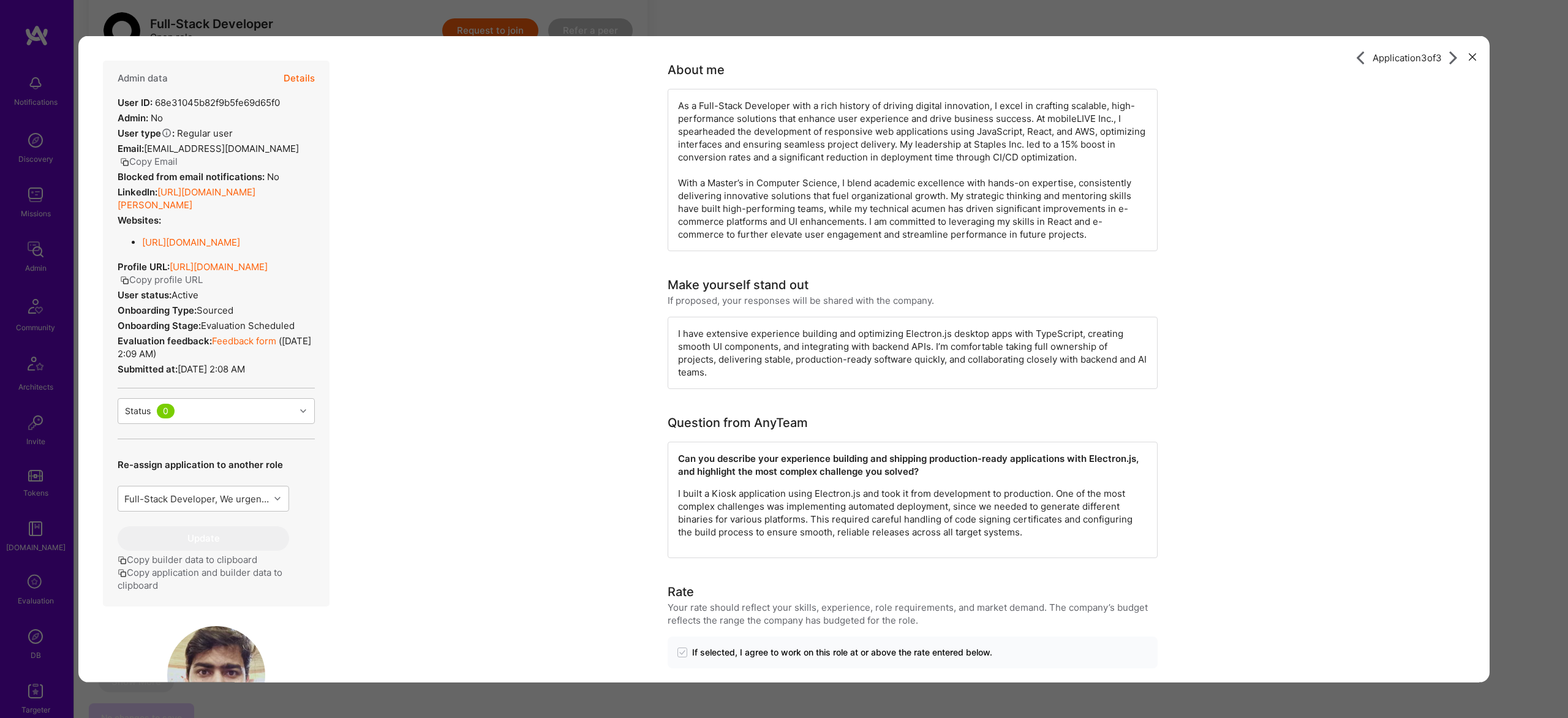
click at [289, 74] on button "Details" at bounding box center [298, 79] width 31 height 36
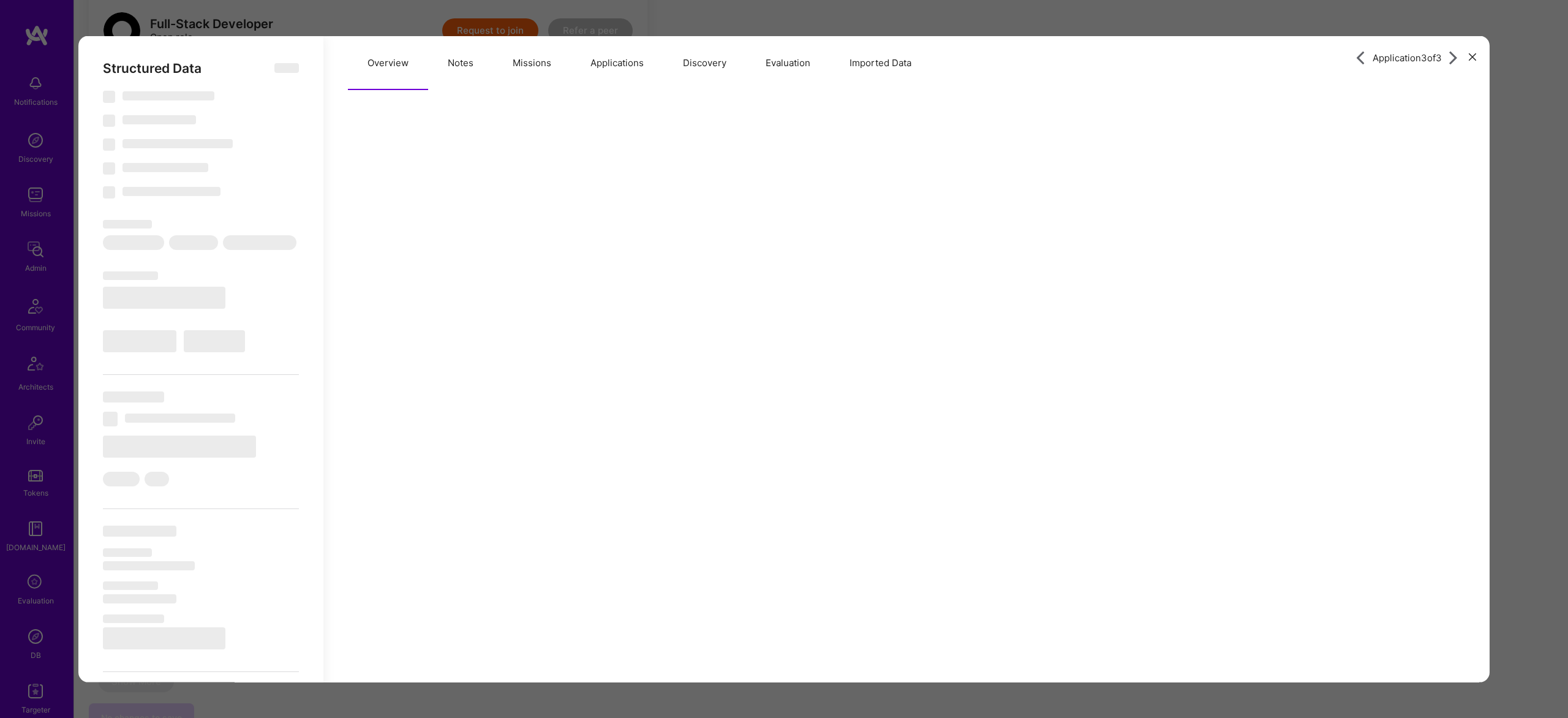
type textarea "x"
select select "Right Now"
select select "Verified"
select select "US"
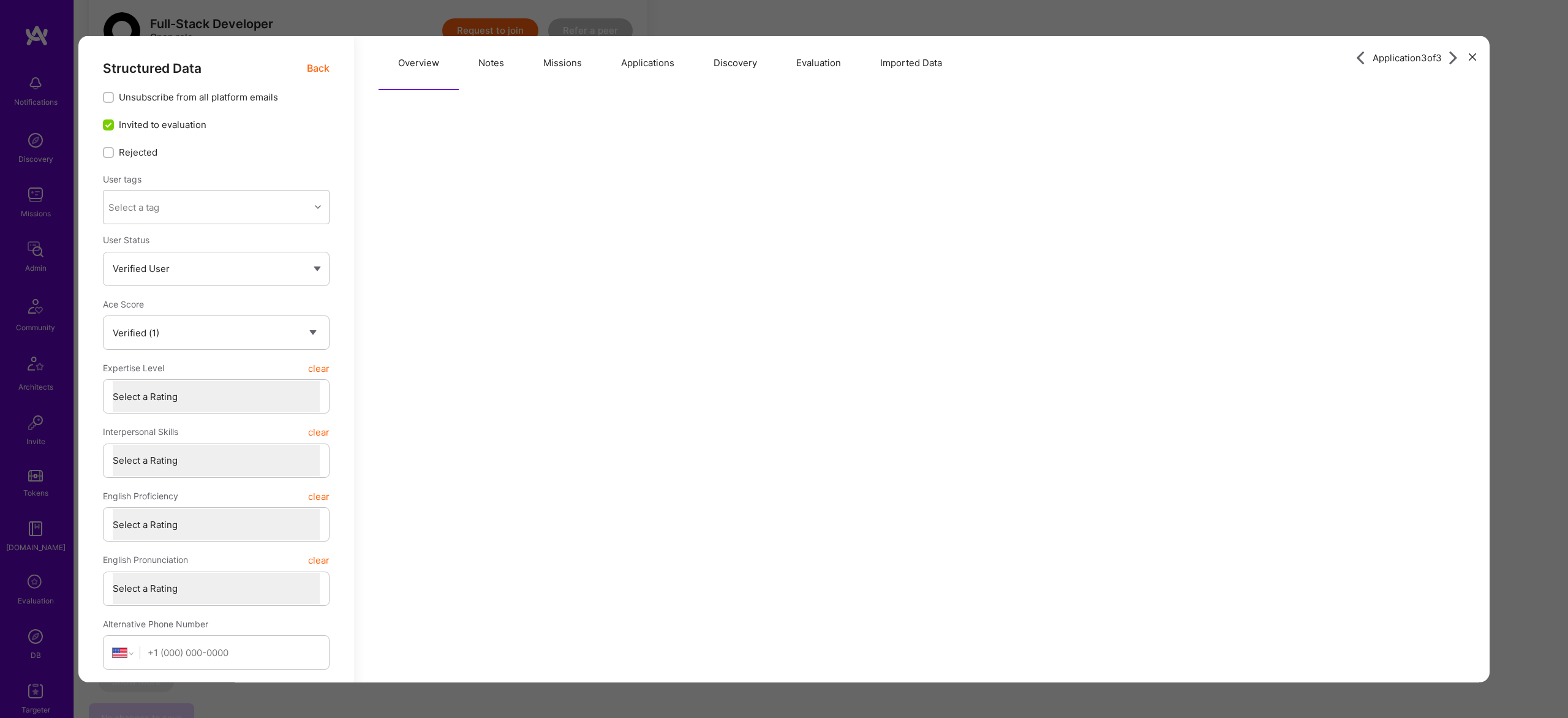
click at [789, 61] on button "Evaluation" at bounding box center [818, 63] width 84 height 54
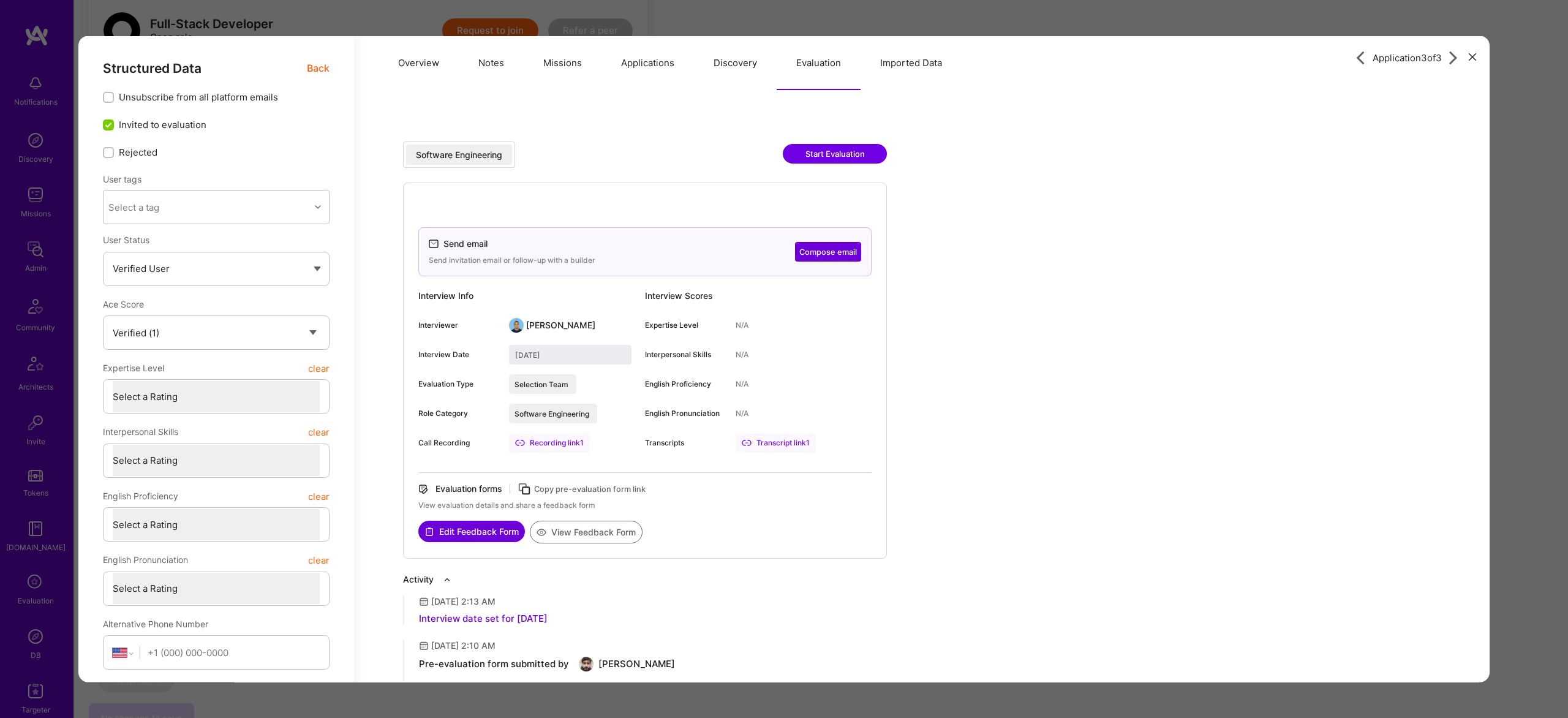
click at [786, 444] on div "Transcript link 1" at bounding box center [776, 444] width 81 height 20
type textarea "x"
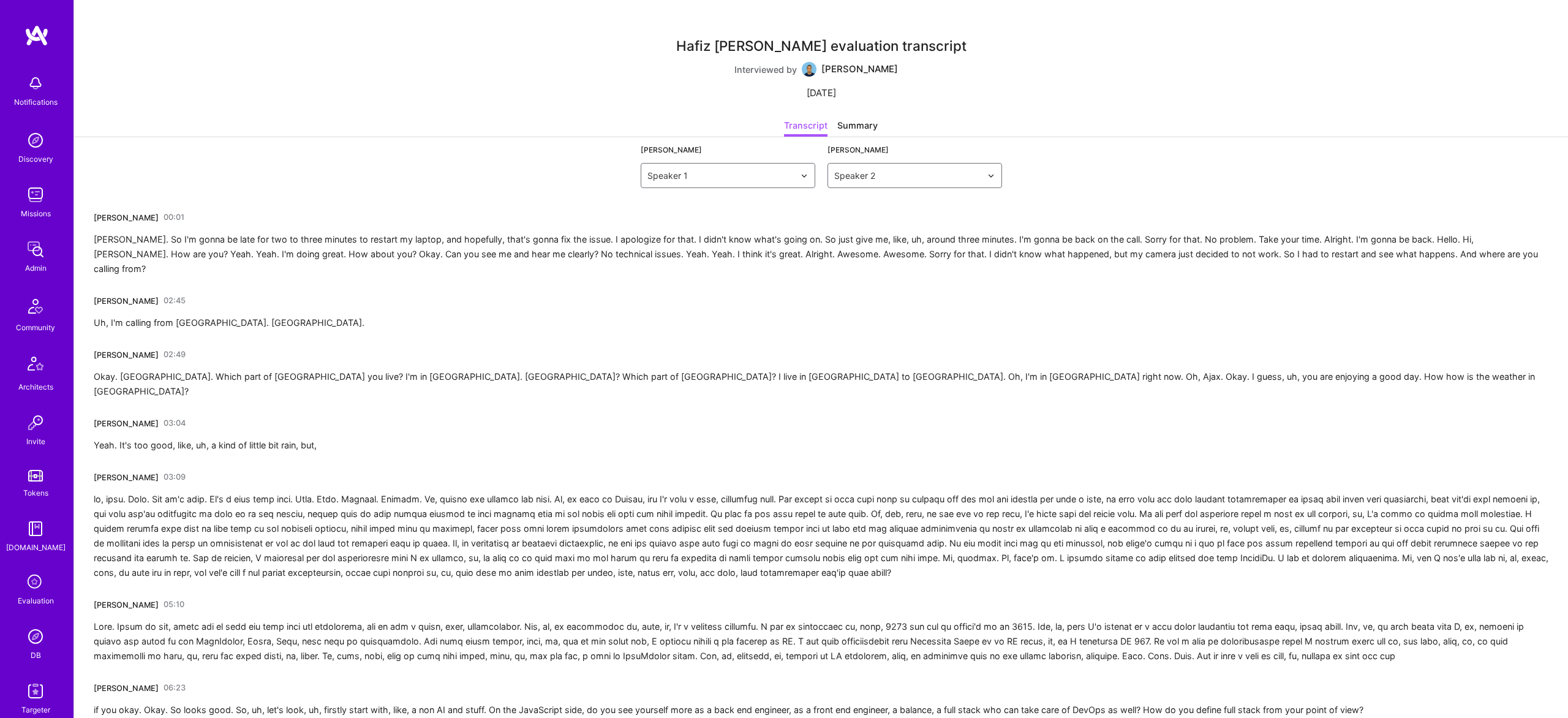
drag, startPoint x: 244, startPoint y: 239, endPoint x: 226, endPoint y: 227, distance: 21.6
click at [233, 230] on div "[PERSON_NAME] 00:01 [PERSON_NAME]. So I'm gonna be late for two to three minute…" at bounding box center [820, 242] width 1455 height 69
click at [101, 212] on div "[PERSON_NAME]" at bounding box center [125, 218] width 65 height 13
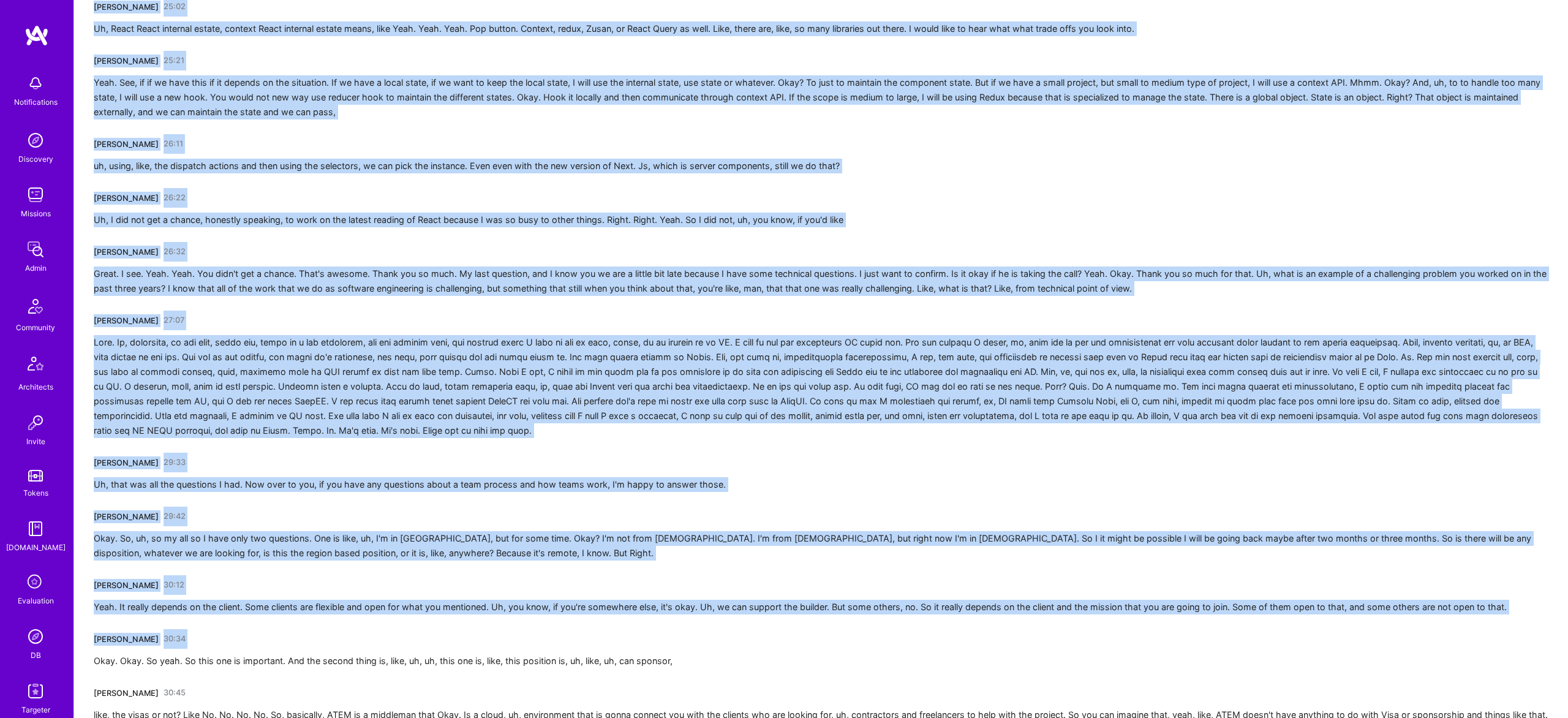
scroll to position [3108, 0]
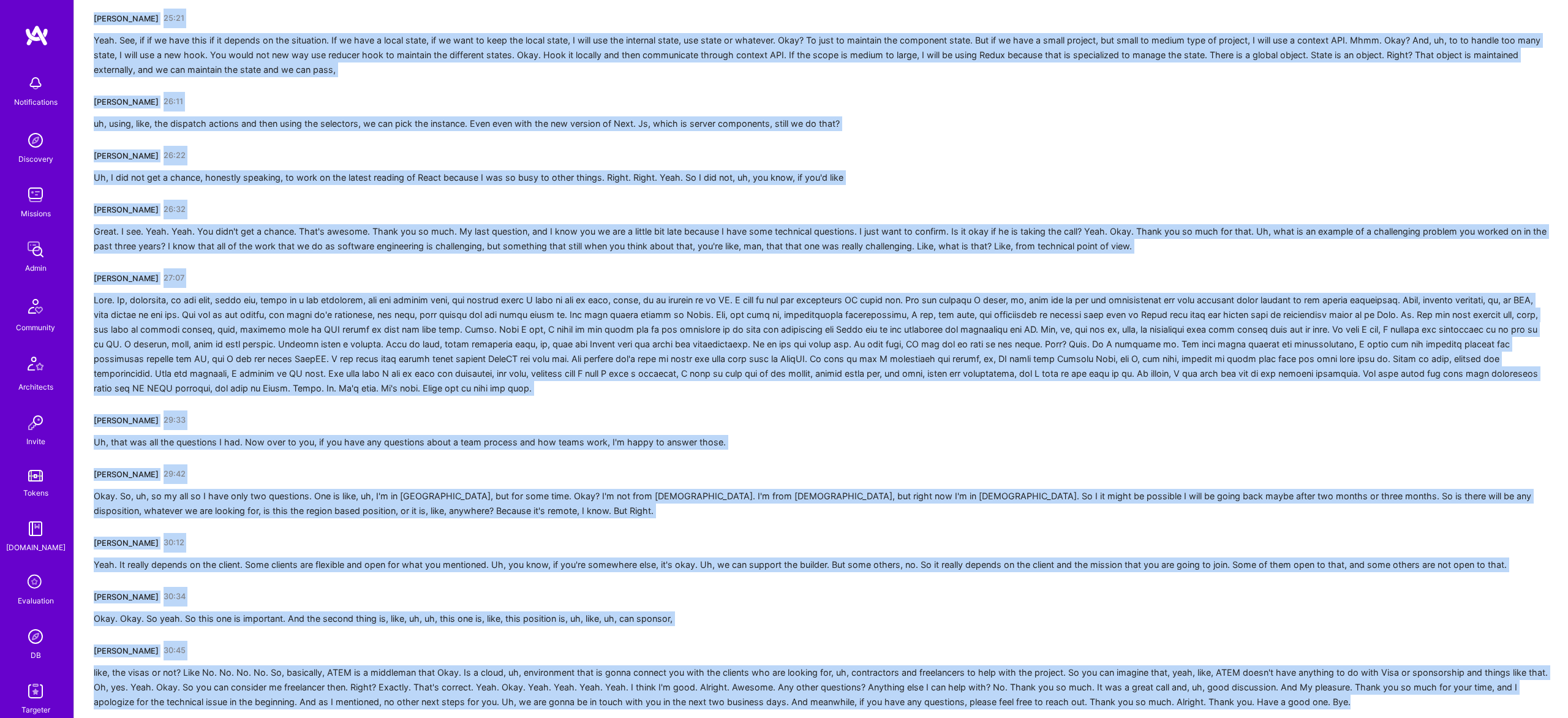
drag, startPoint x: 98, startPoint y: 214, endPoint x: 1519, endPoint y: 663, distance: 1490.2
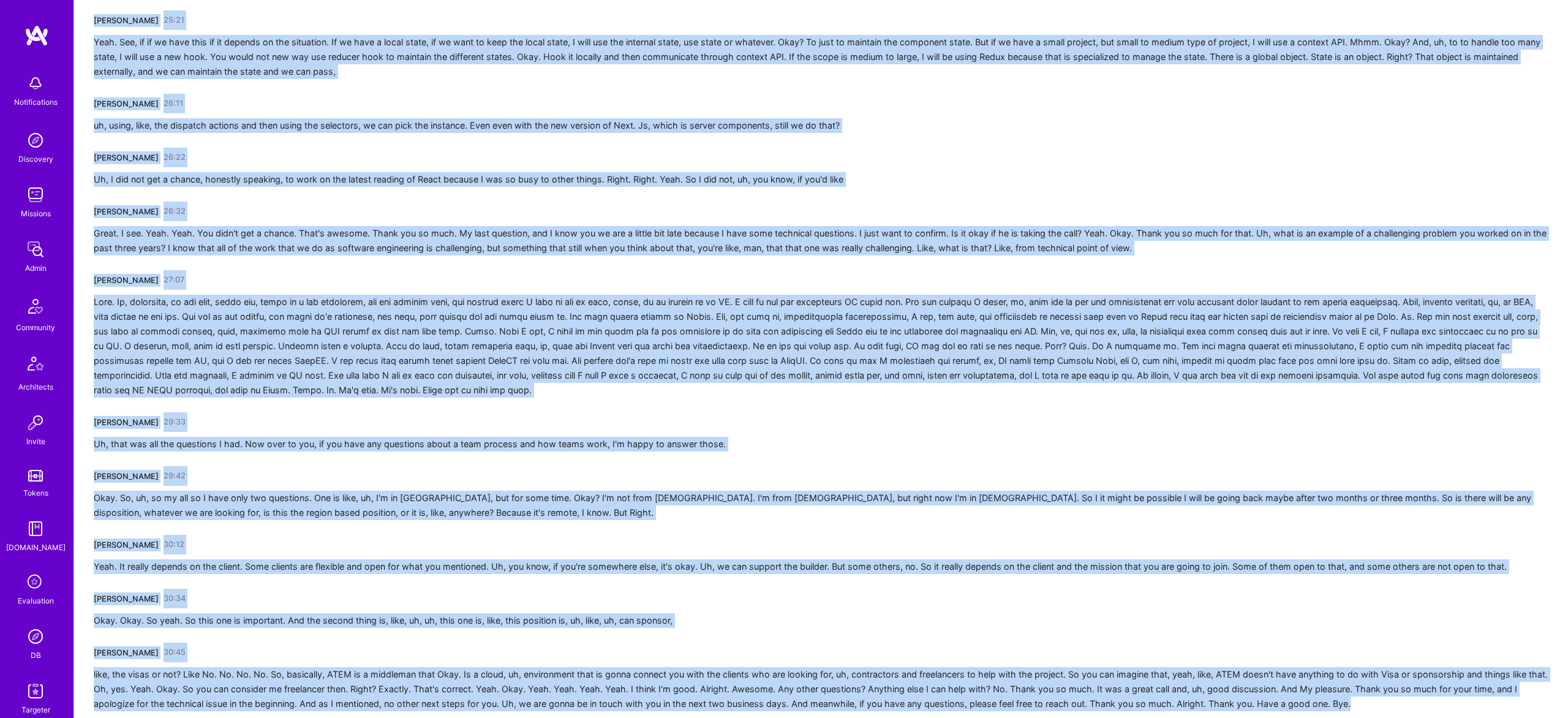
copy div "ostafa Darehzereshki 00:01 [PERSON_NAME]. So I'm gonna be late for two to three…"
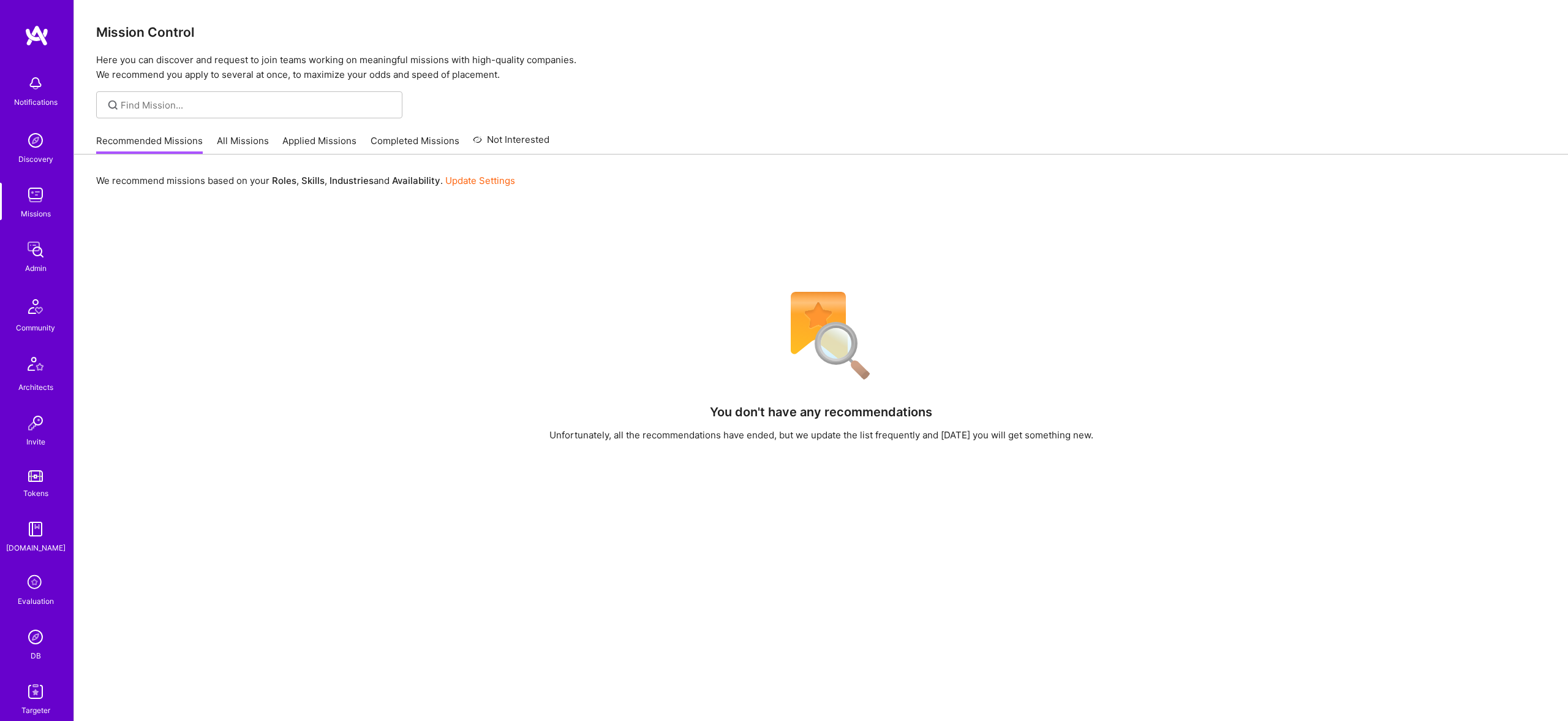
click at [38, 637] on img at bounding box center [35, 636] width 25 height 25
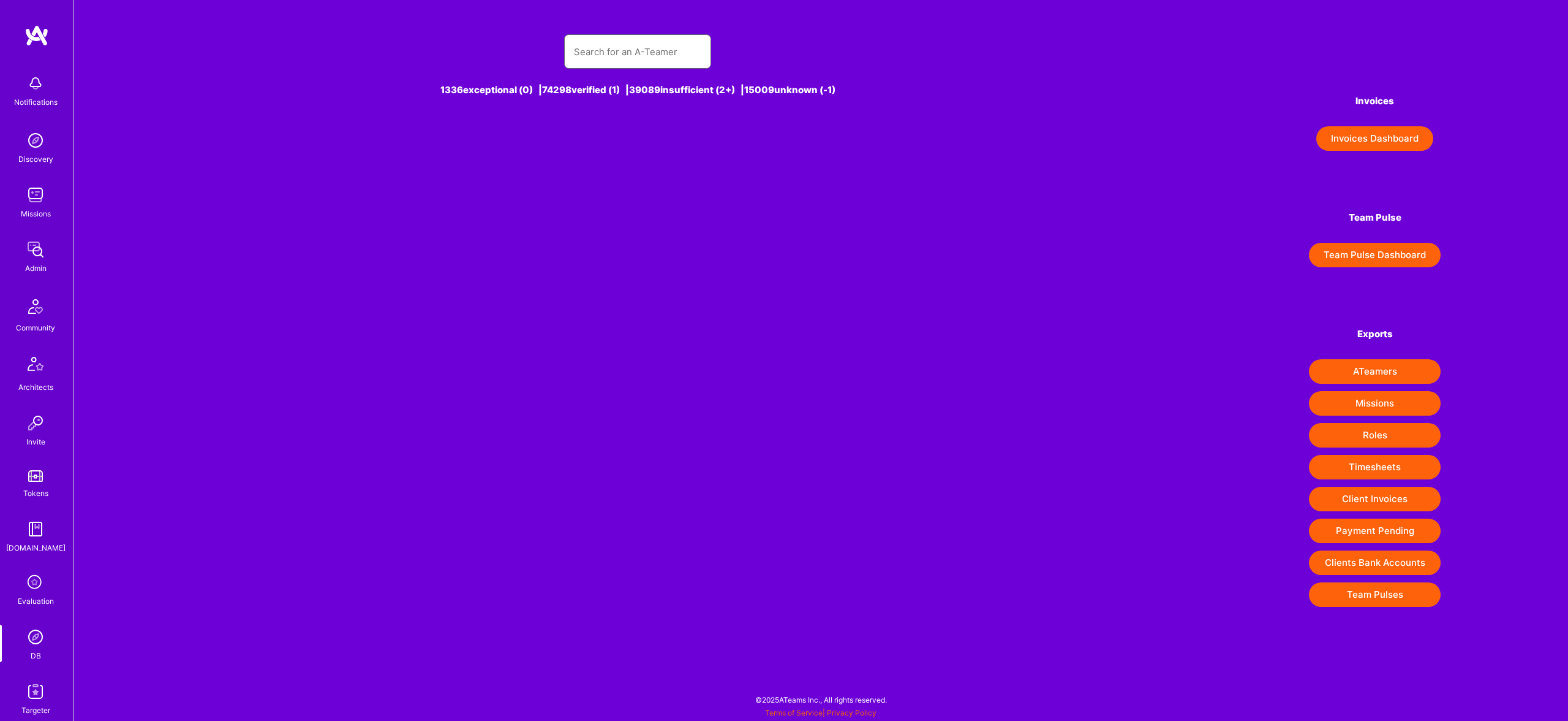
click at [661, 51] on input "text" at bounding box center [637, 51] width 127 height 31
paste input "Momcilo"
type input "Momcilo"
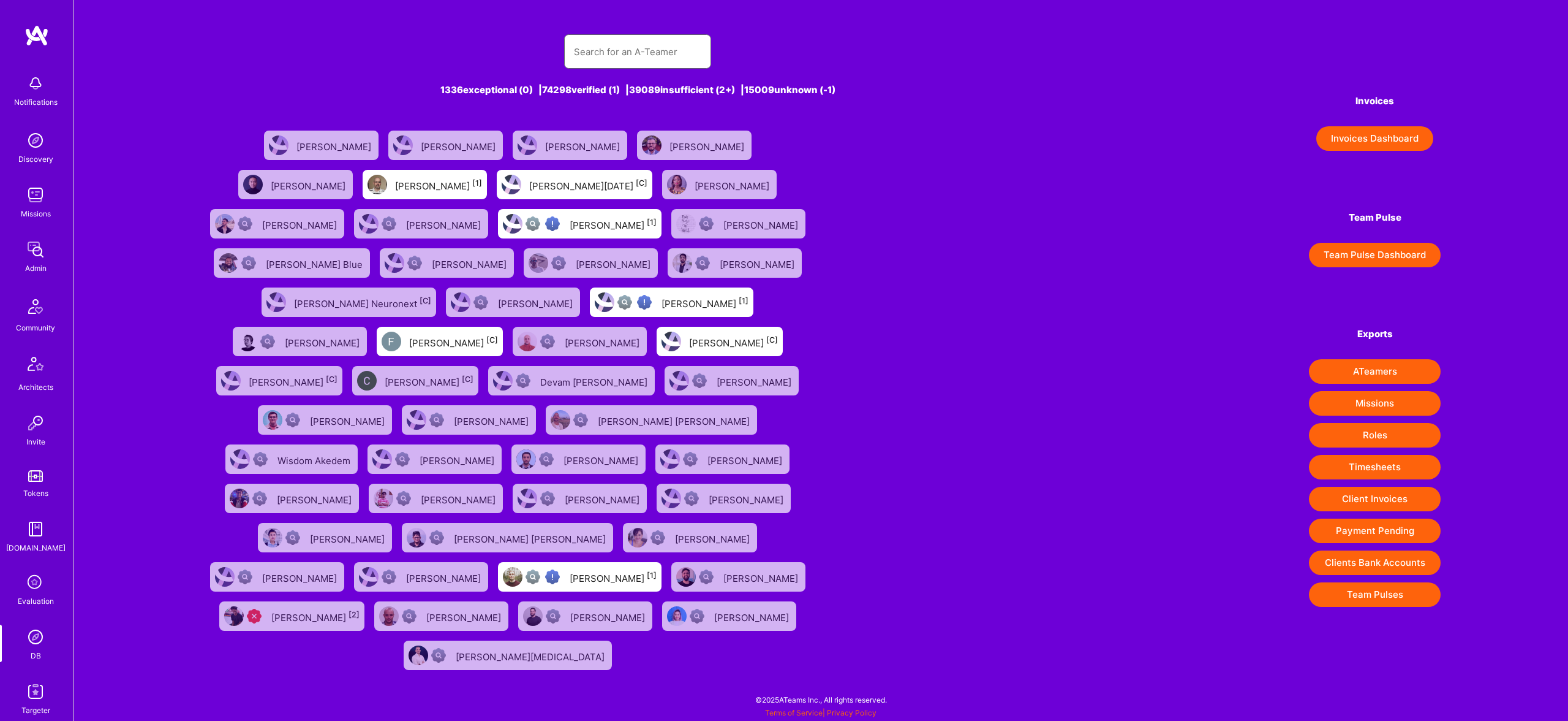
click at [661, 51] on input "text" at bounding box center [637, 51] width 127 height 31
paste input "Momcilo"
type input "Momcilo"
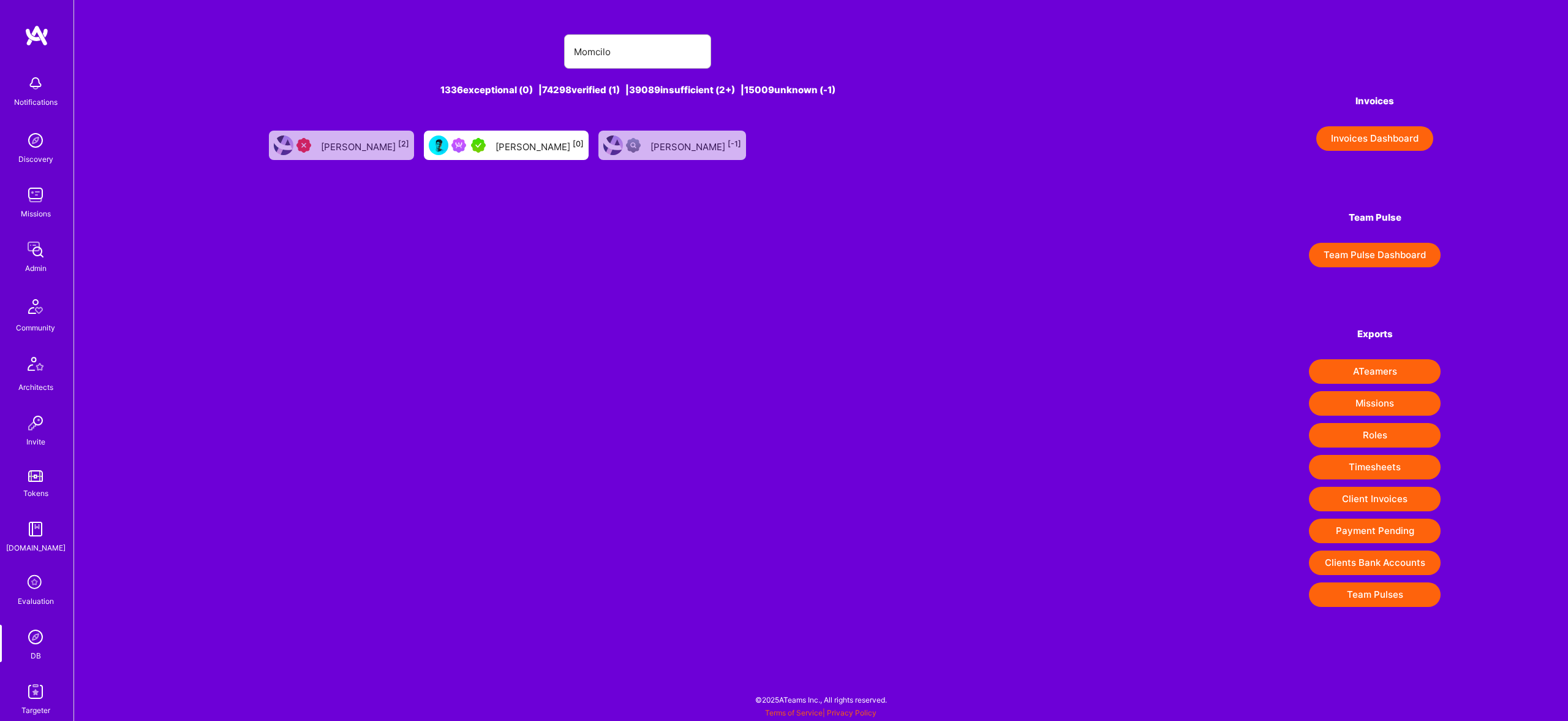
click at [504, 155] on div "Momcilo Popov [0]" at bounding box center [506, 145] width 165 height 30
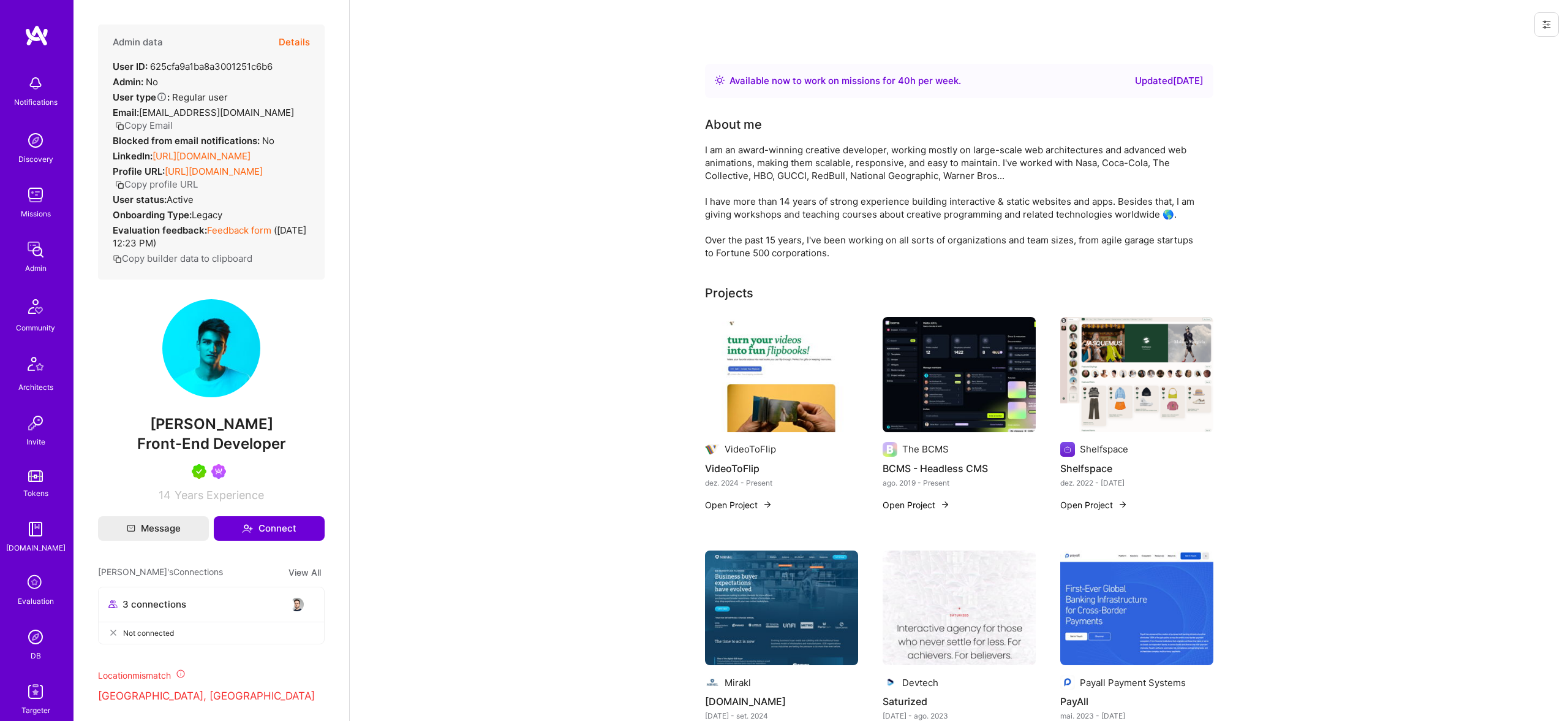
click at [292, 35] on button "Details" at bounding box center [293, 43] width 31 height 36
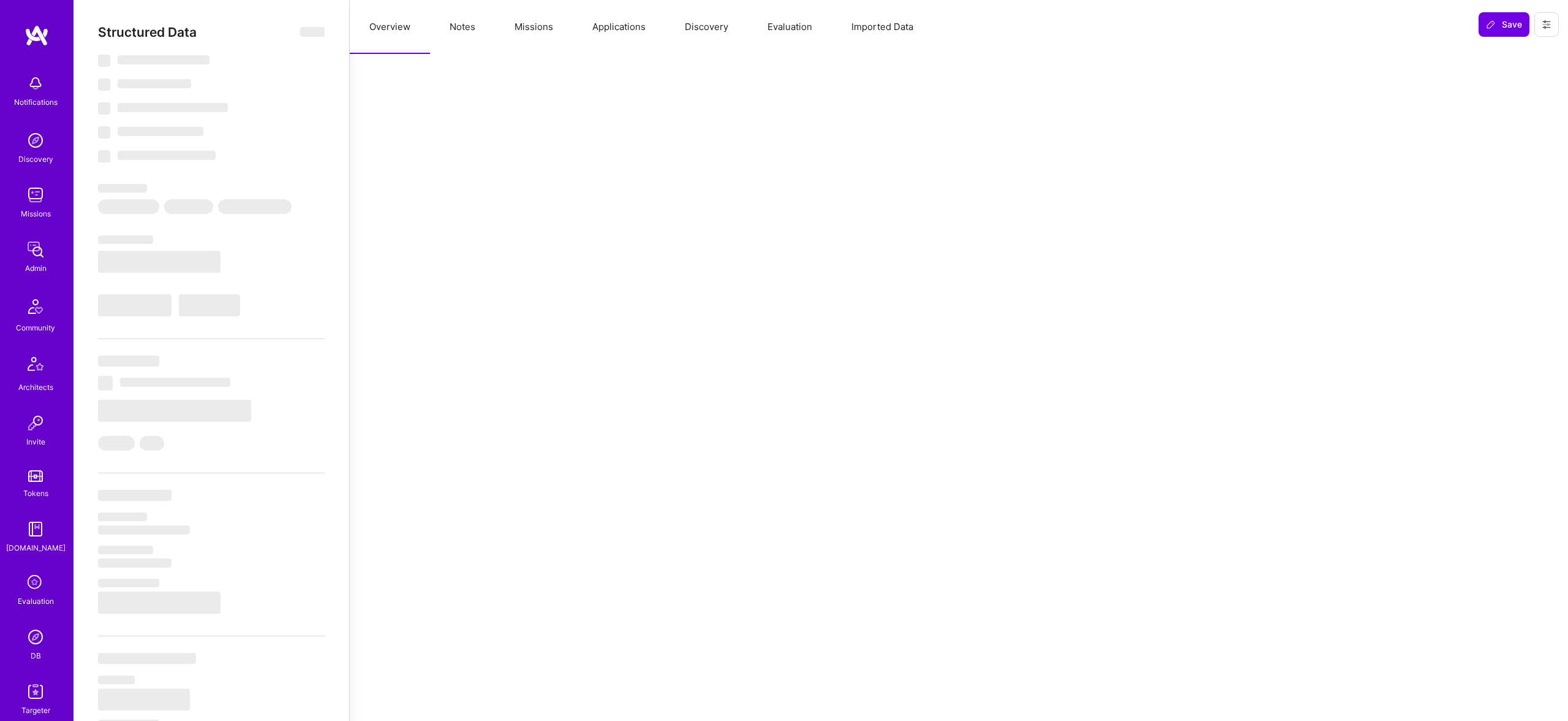
click at [523, 21] on button "Missions" at bounding box center [534, 27] width 78 height 54
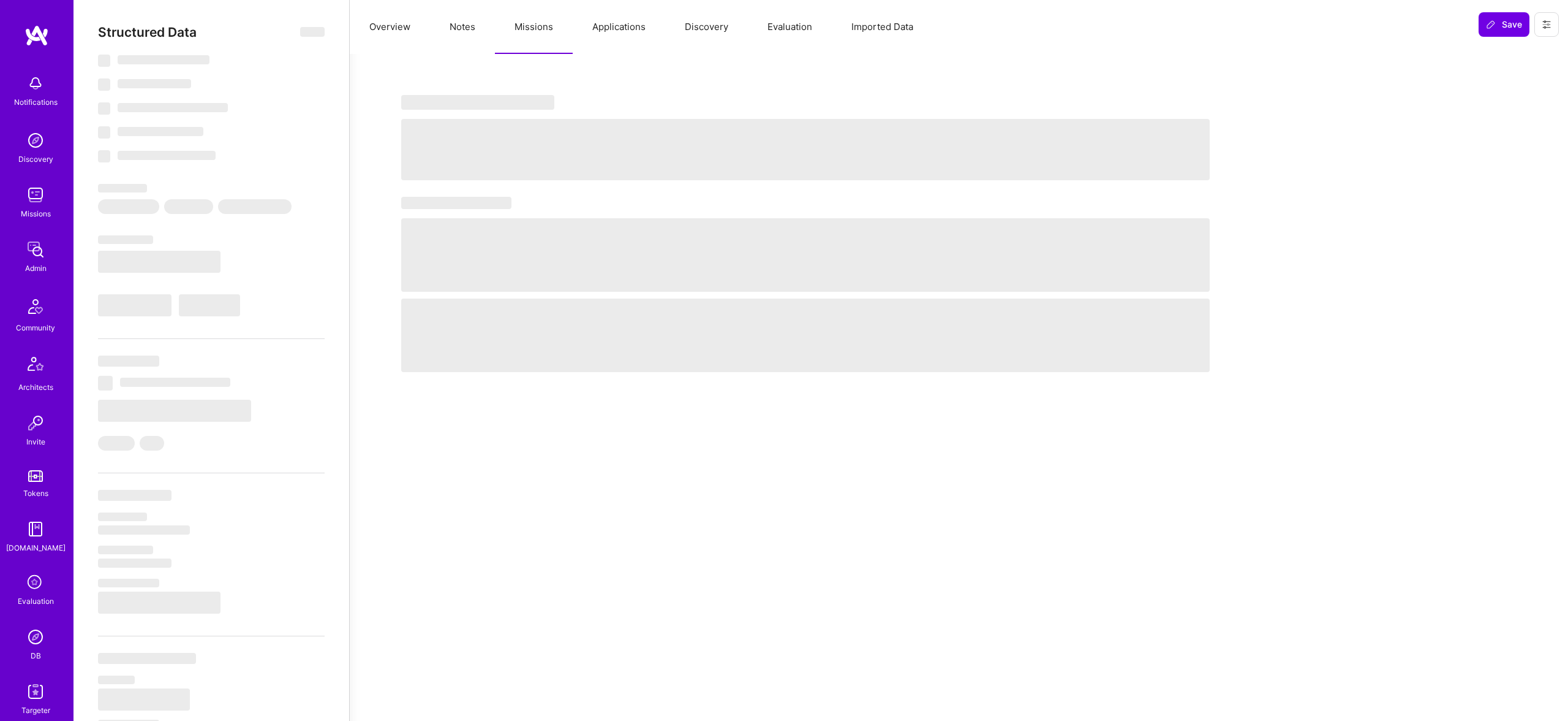
select select "Right Now"
select select "5"
select select "4"
select select "7"
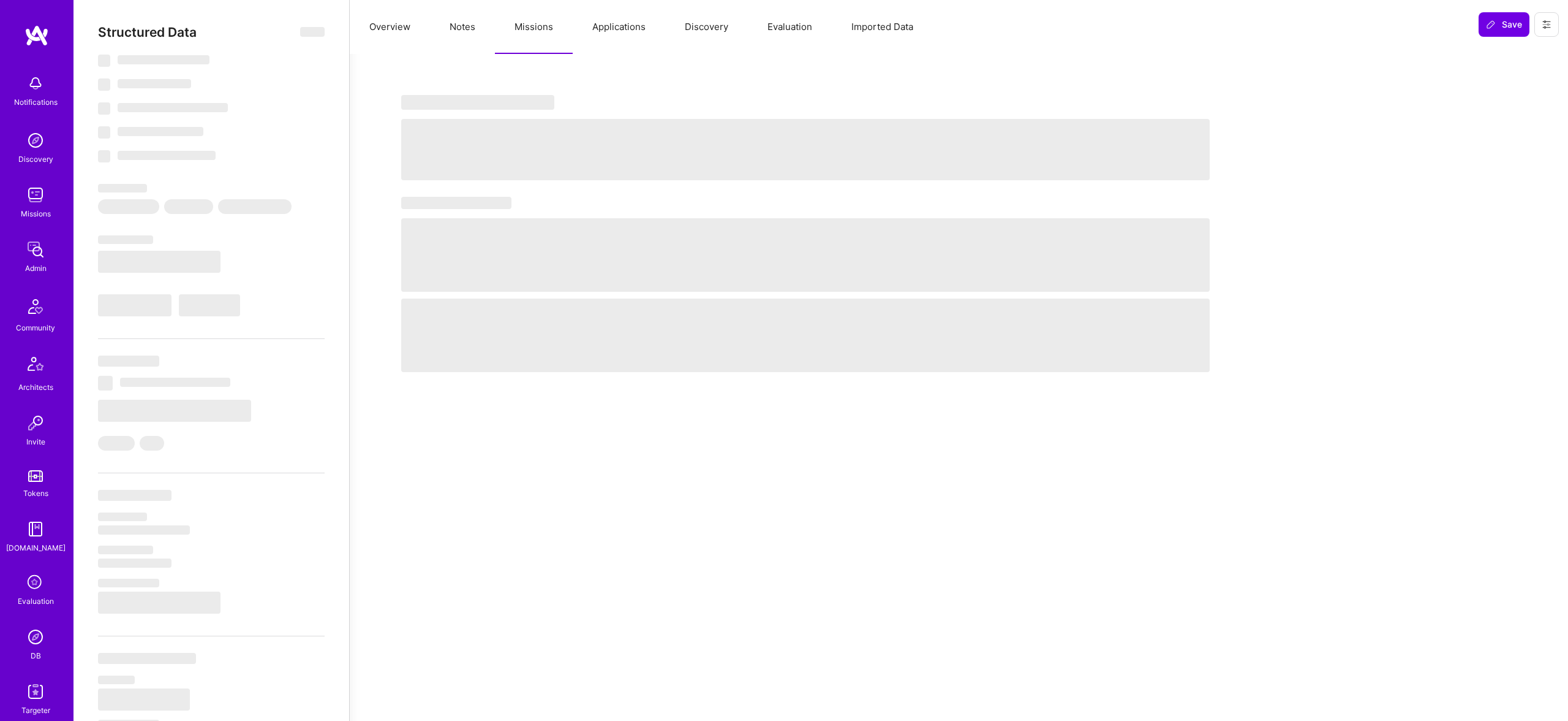
select select "RS"
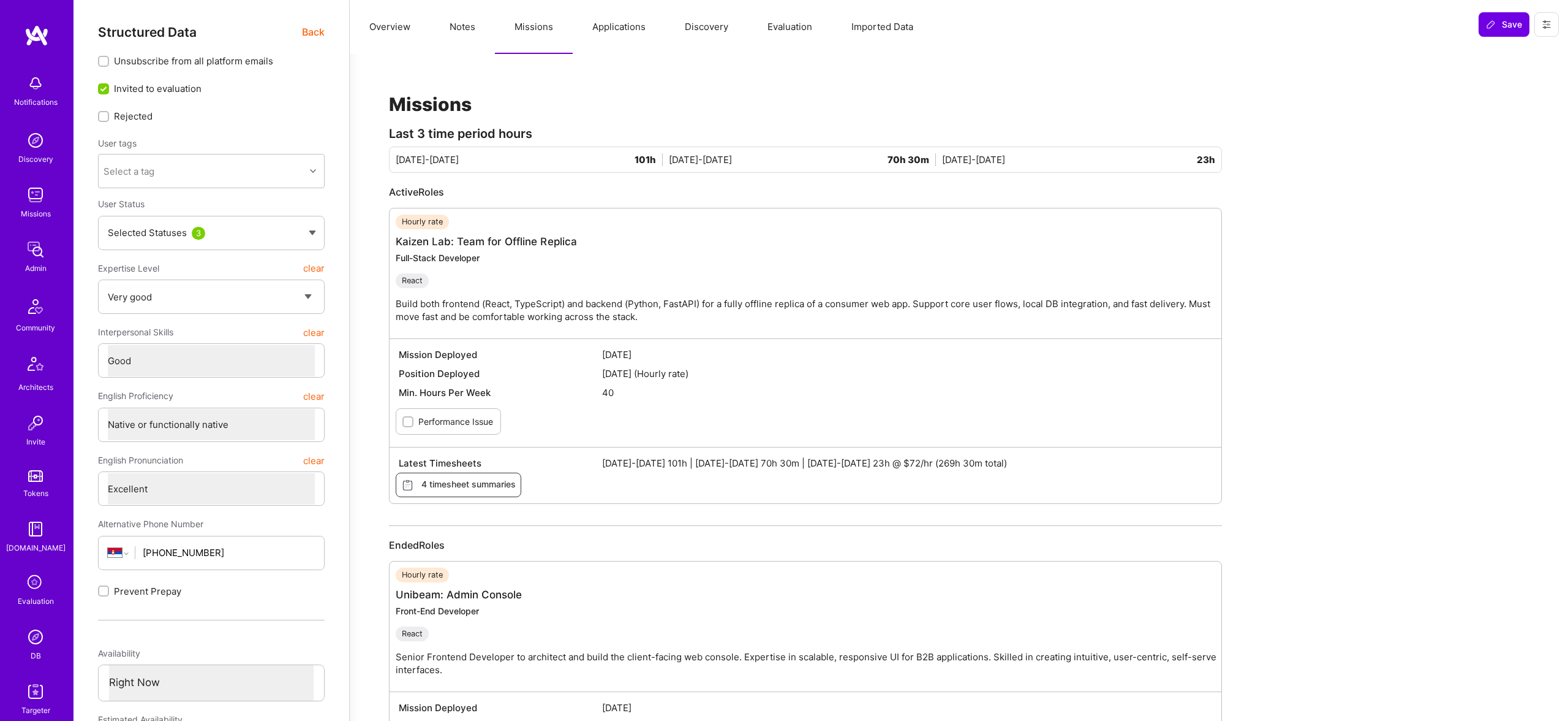
click at [935, 468] on span "Aug 16-31 2025 101h | Sep 1-15 2025 70h 30m | Sep 16-30 2025 23h @ $72/hr (269h…" at bounding box center [908, 462] width 610 height 13
click at [1090, 451] on div "Latest Timesheets Aug 16-31 2025 101h | Sep 1-15 2025 70h 30m | Sep 16-30 2025 …" at bounding box center [805, 474] width 832 height 57
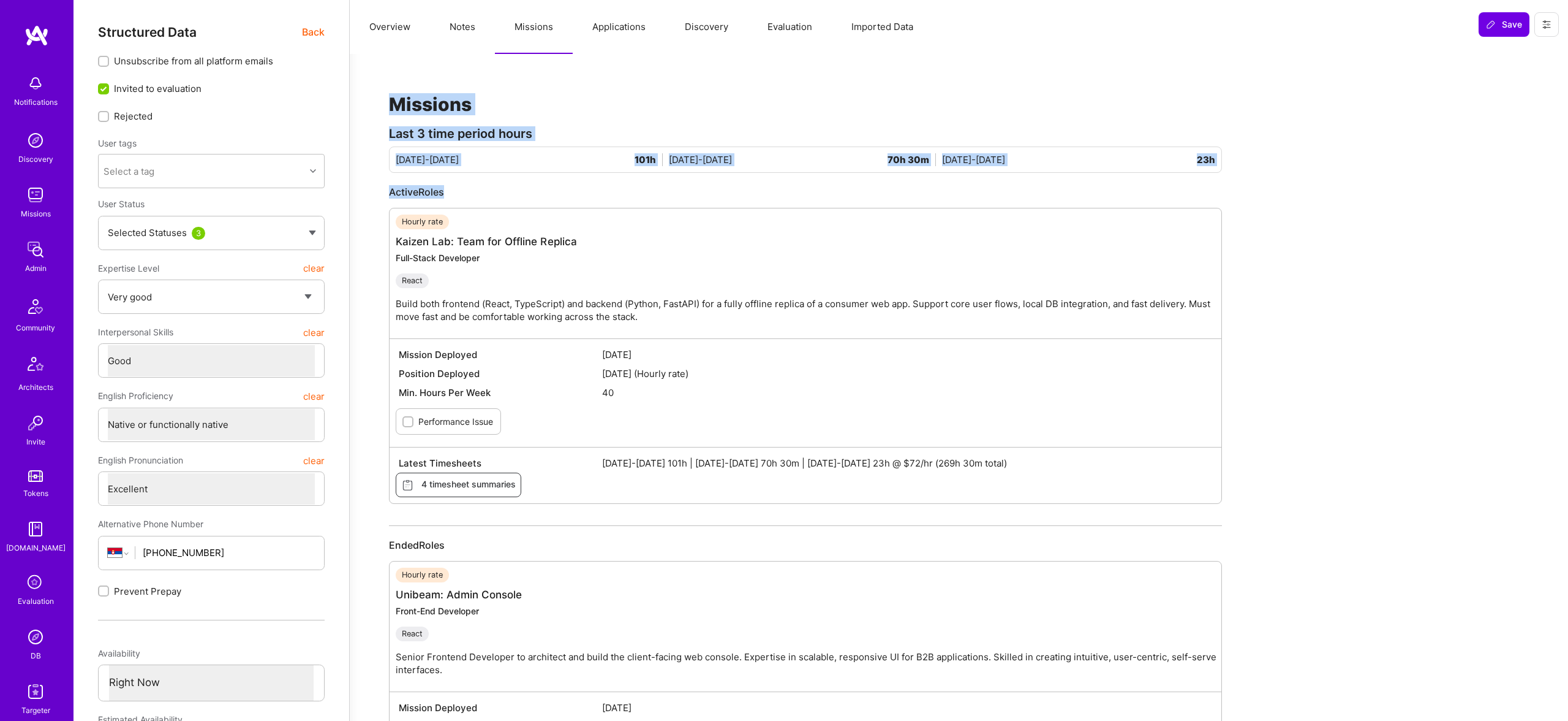
click at [446, 34] on button "Notes" at bounding box center [462, 27] width 65 height 54
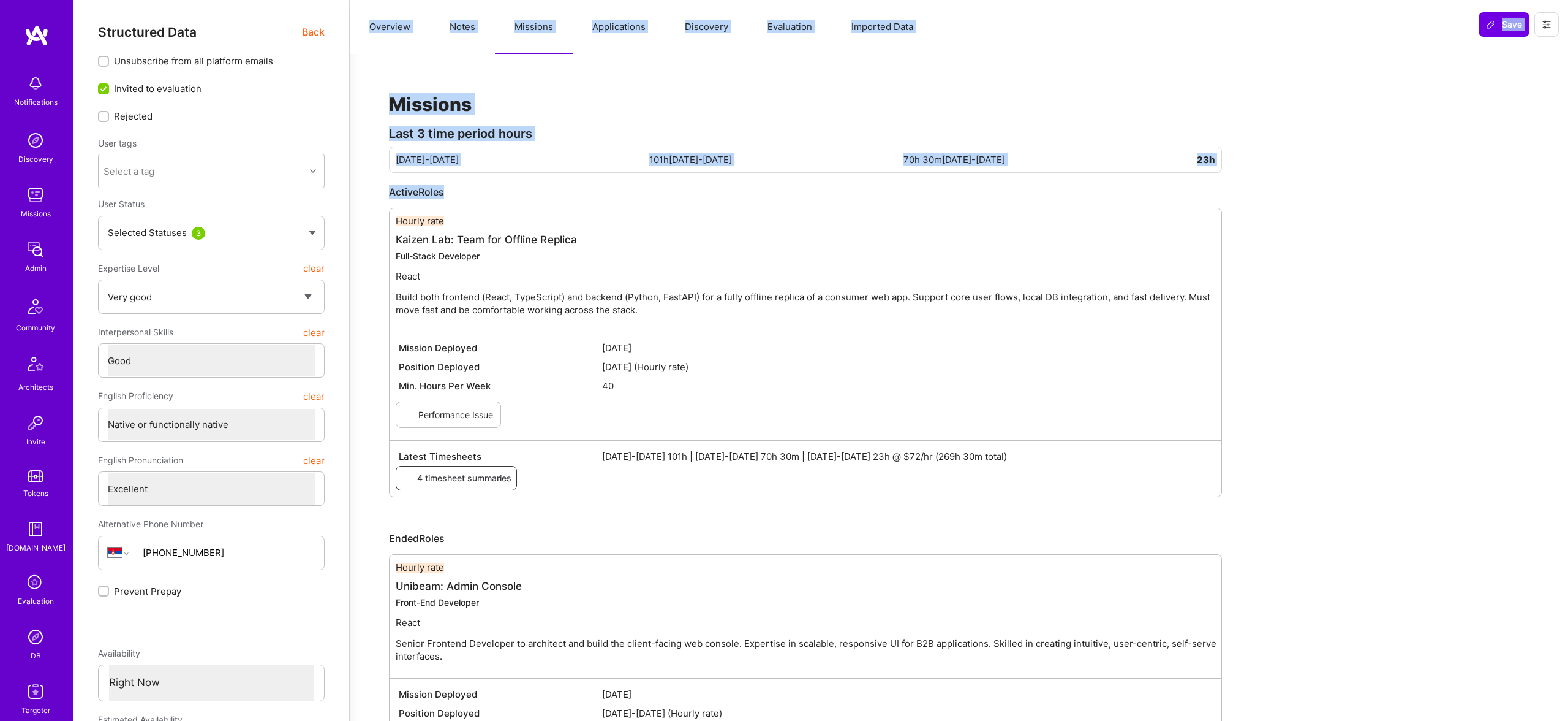
type textarea "x"
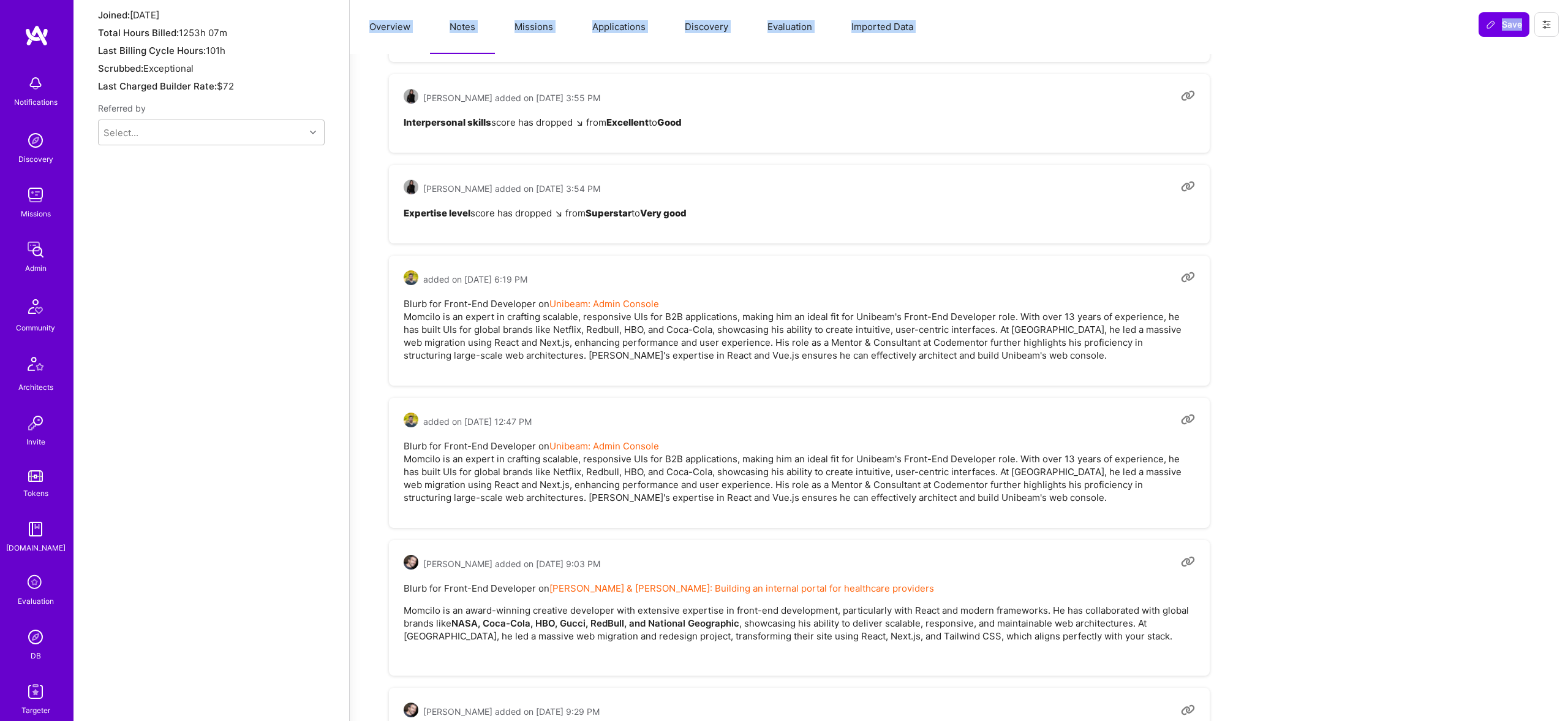
scroll to position [985, 0]
